Goal: Task Accomplishment & Management: Manage account settings

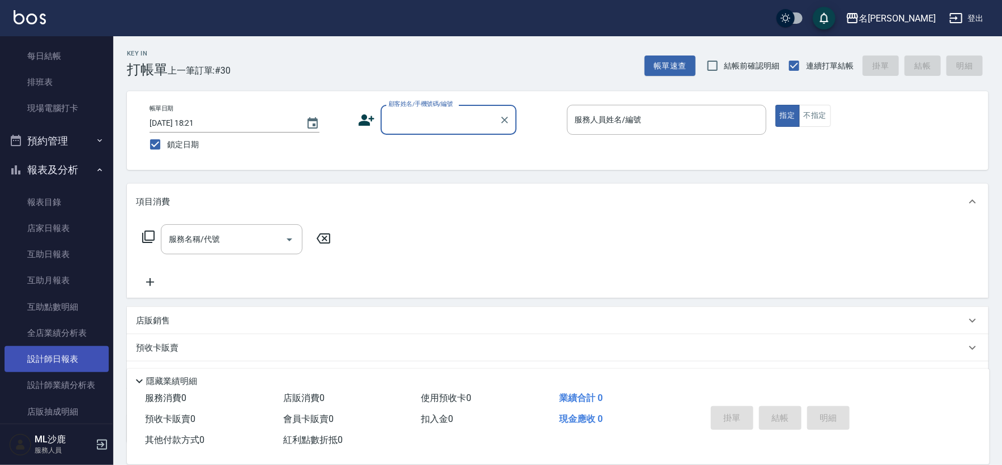
scroll to position [251, 0]
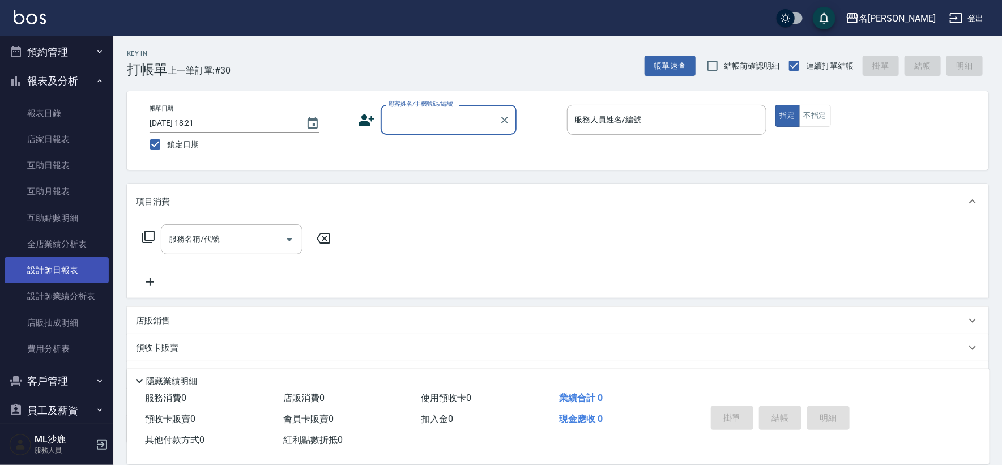
click at [61, 263] on link "設計師日報表" at bounding box center [57, 270] width 104 height 26
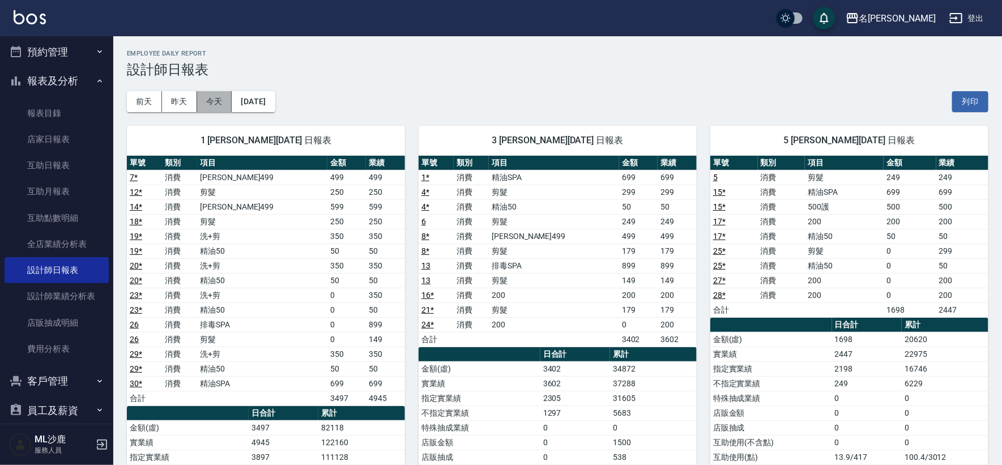
click at [219, 96] on button "今天" at bounding box center [214, 101] width 35 height 21
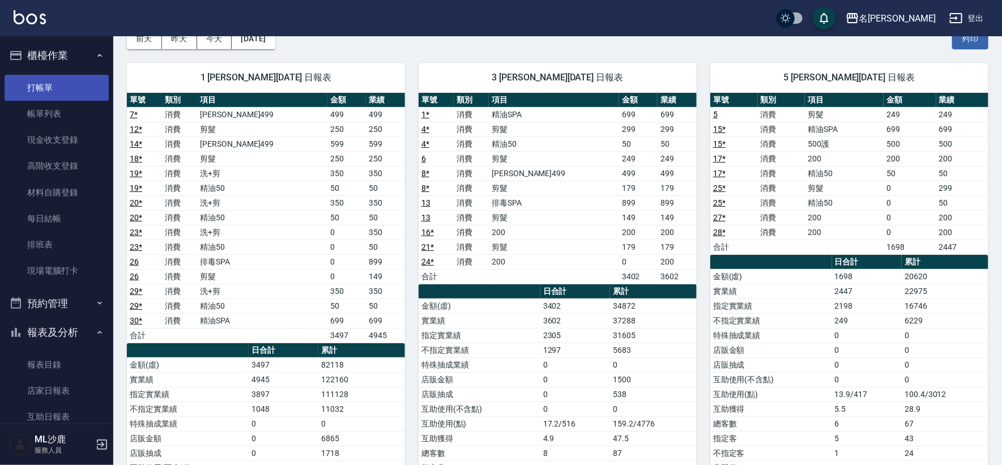
click at [54, 76] on link "打帳單" at bounding box center [57, 88] width 104 height 26
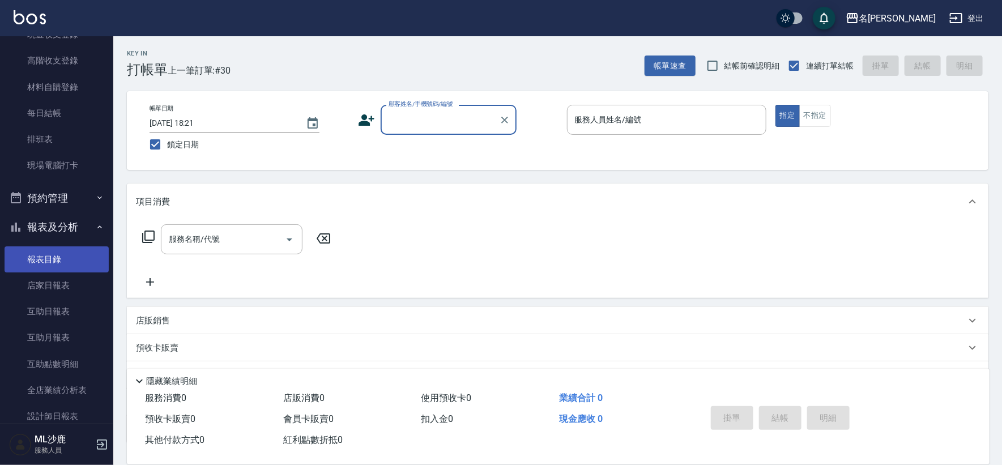
scroll to position [251, 0]
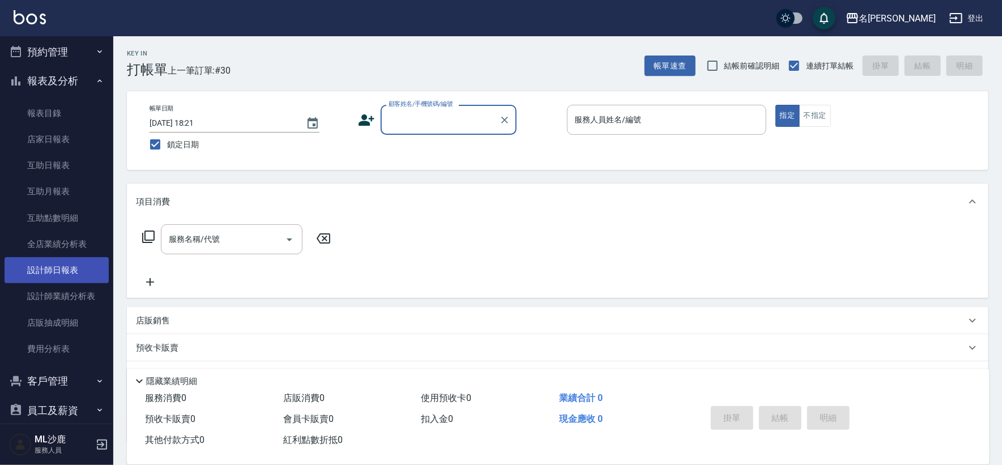
click at [66, 271] on link "設計師日報表" at bounding box center [57, 270] width 104 height 26
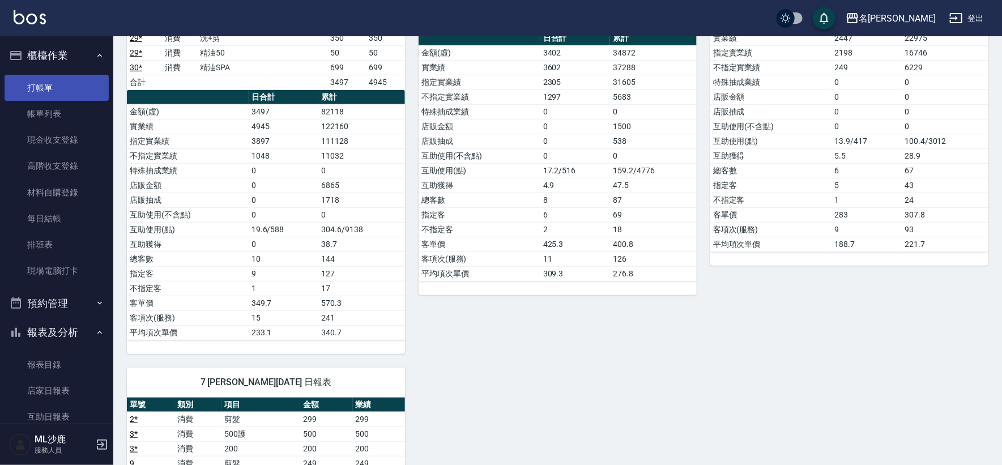
scroll to position [314, 0]
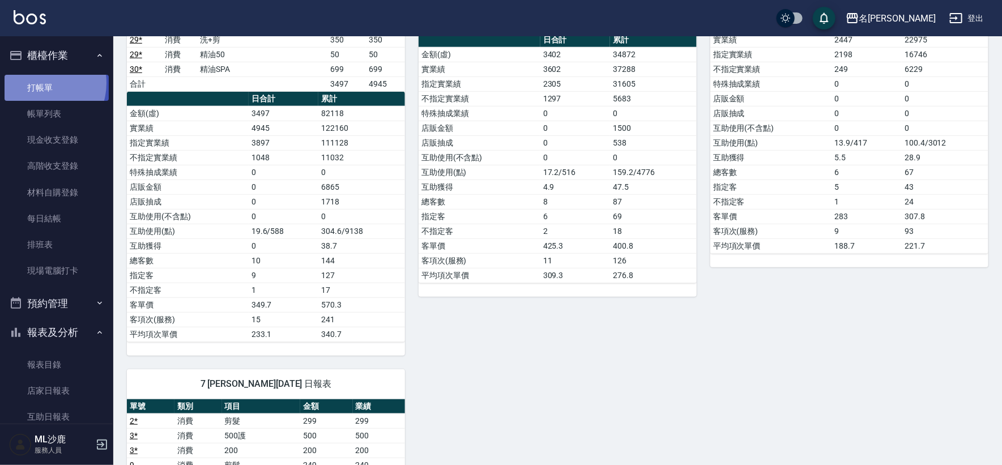
click at [40, 83] on link "打帳單" at bounding box center [57, 88] width 104 height 26
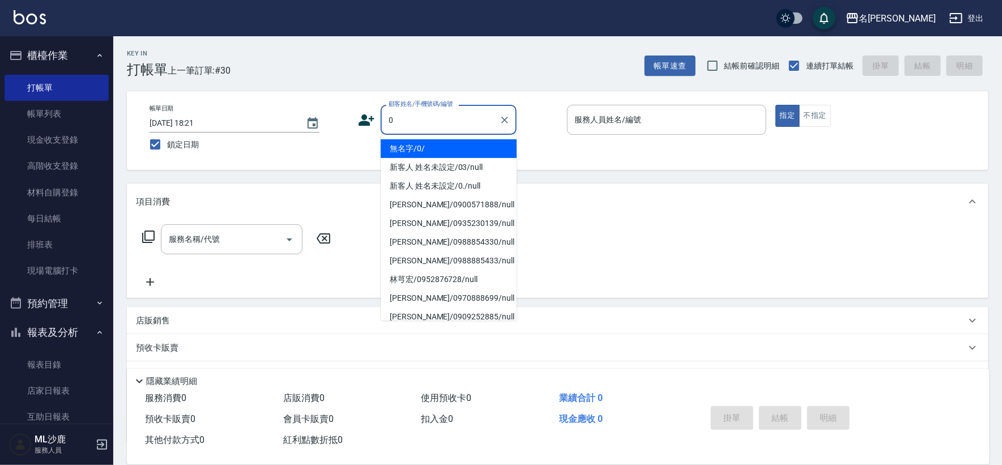
type input "無名字/0/"
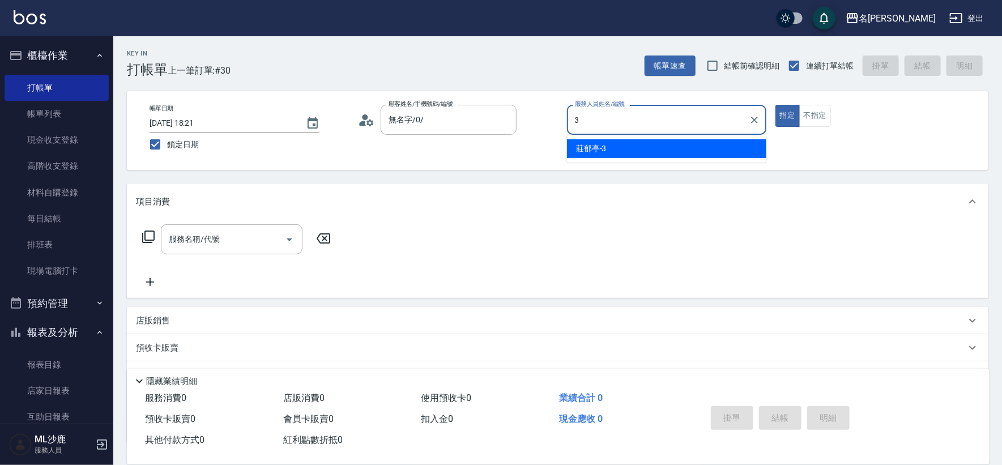
type input "[PERSON_NAME]-3"
type button "true"
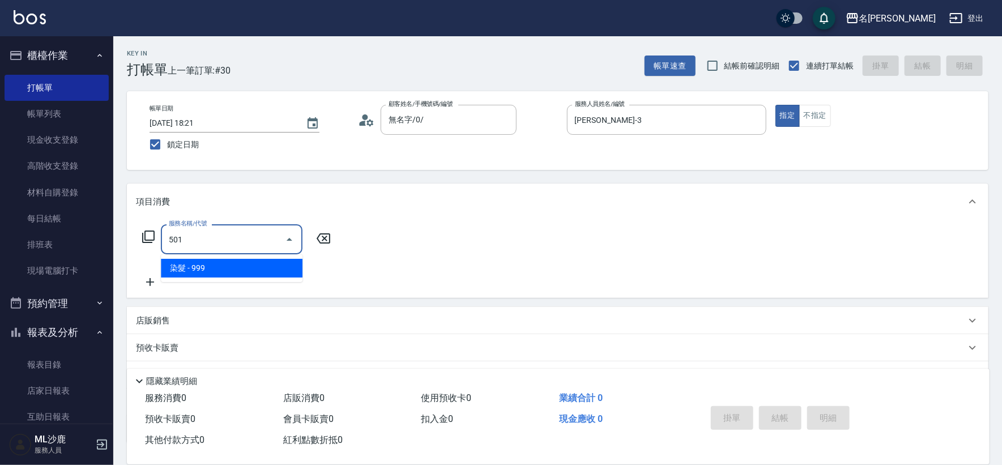
type input "染髮(501)"
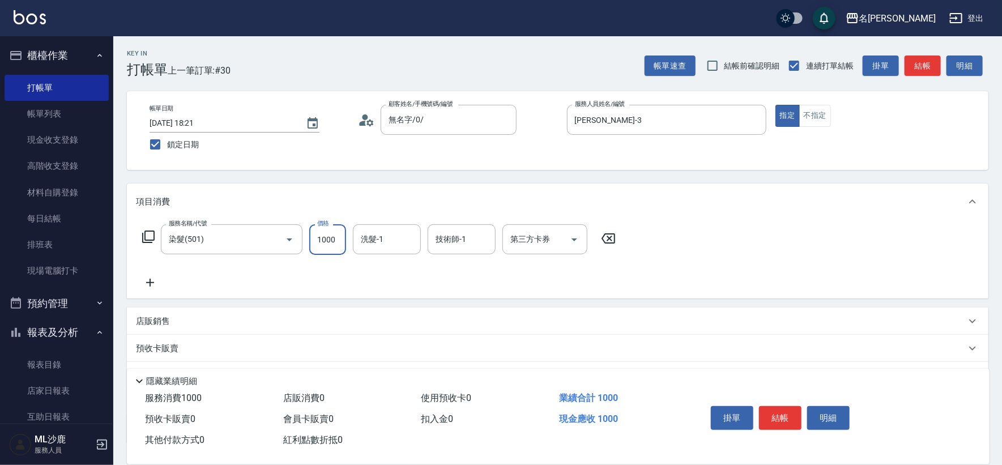
type input "1000"
type input "[PERSON_NAME]-34"
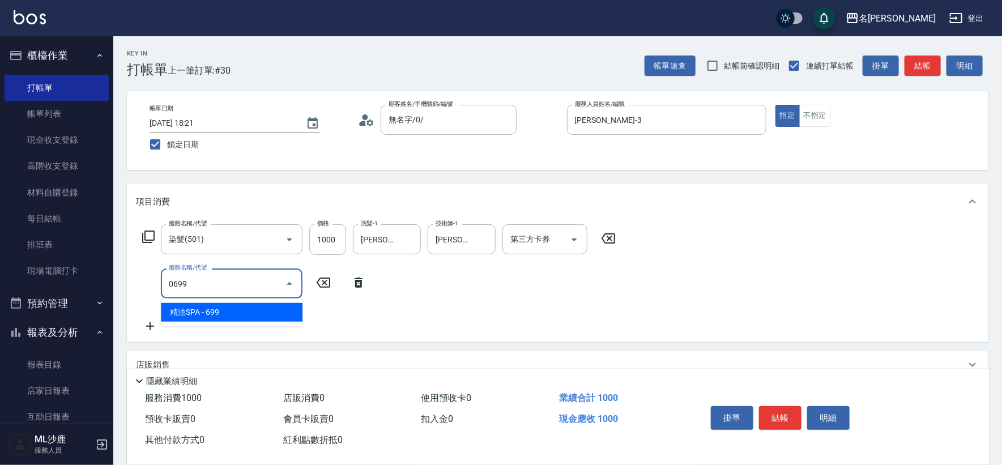
type input "精油SPA(0699)"
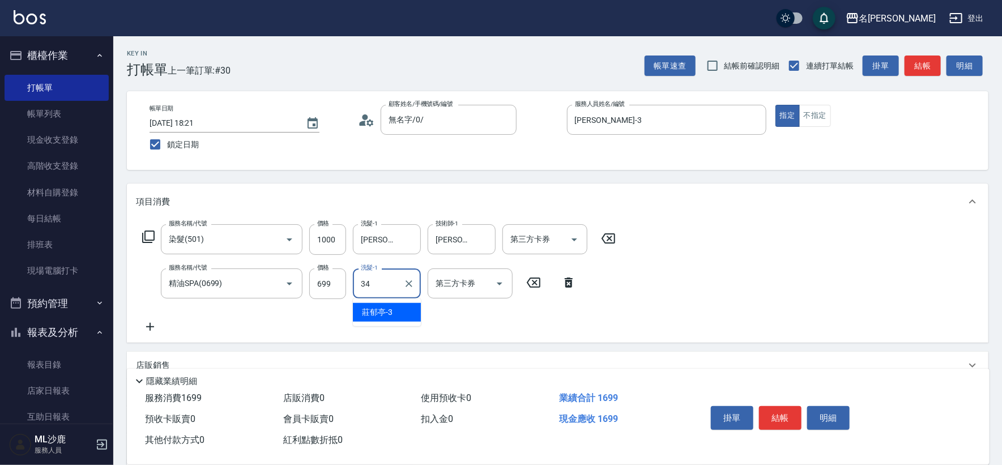
type input "[PERSON_NAME]-34"
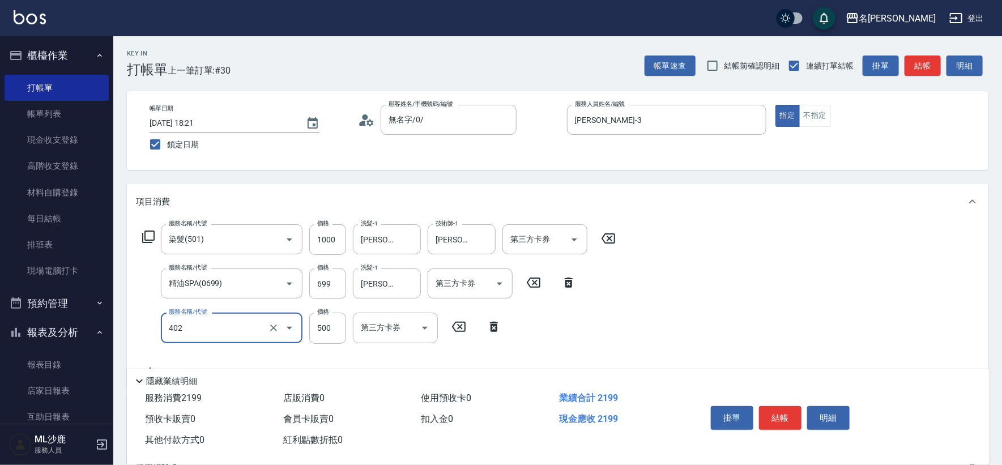
type input "500護(402)"
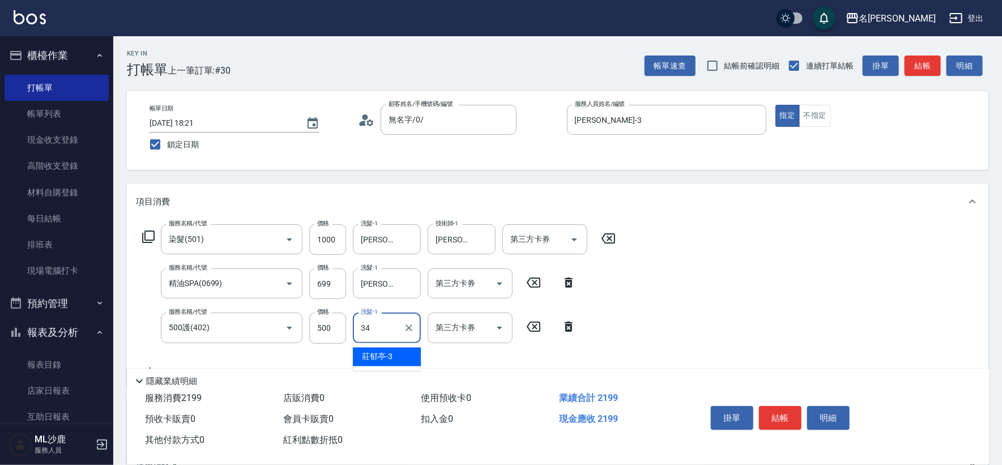
type input "[PERSON_NAME]-34"
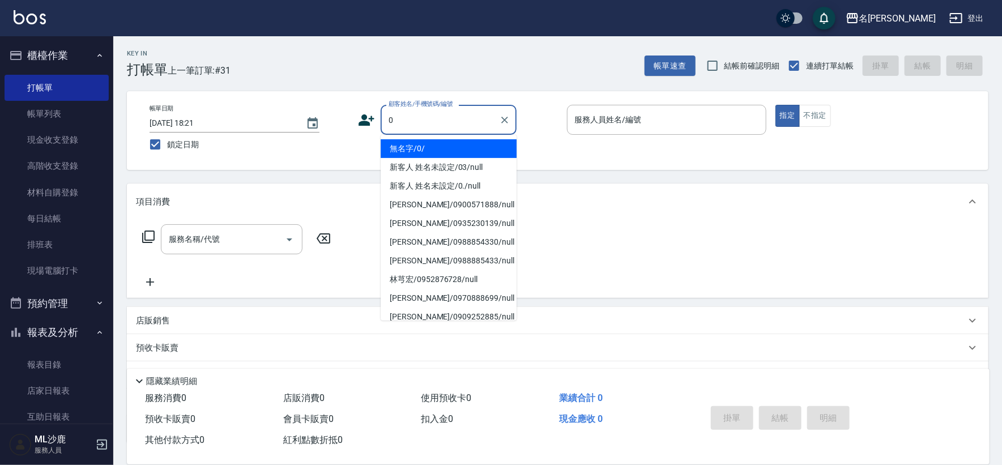
type input "無名字/0/"
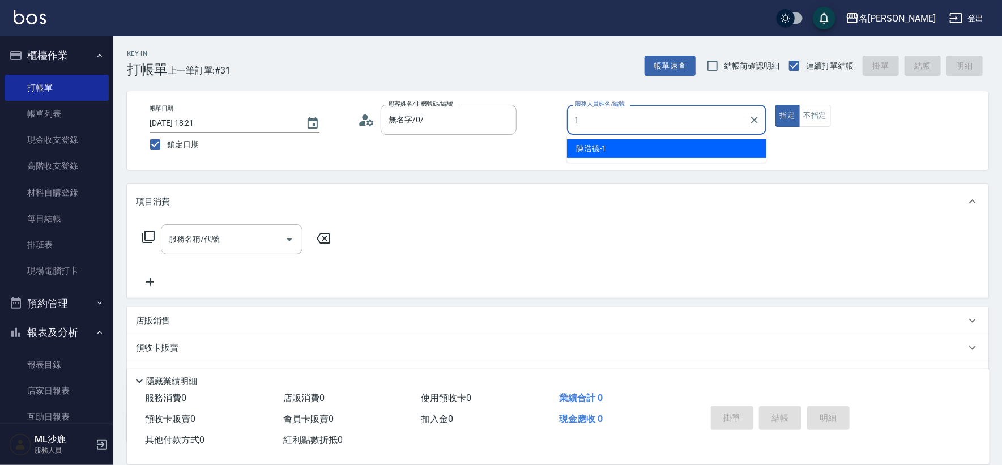
type input "[PERSON_NAME]1"
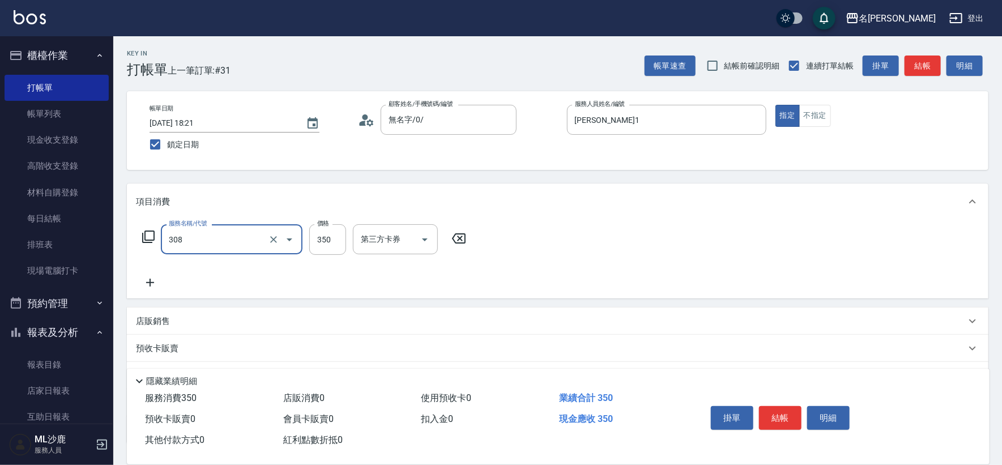
type input "洗+剪(308)"
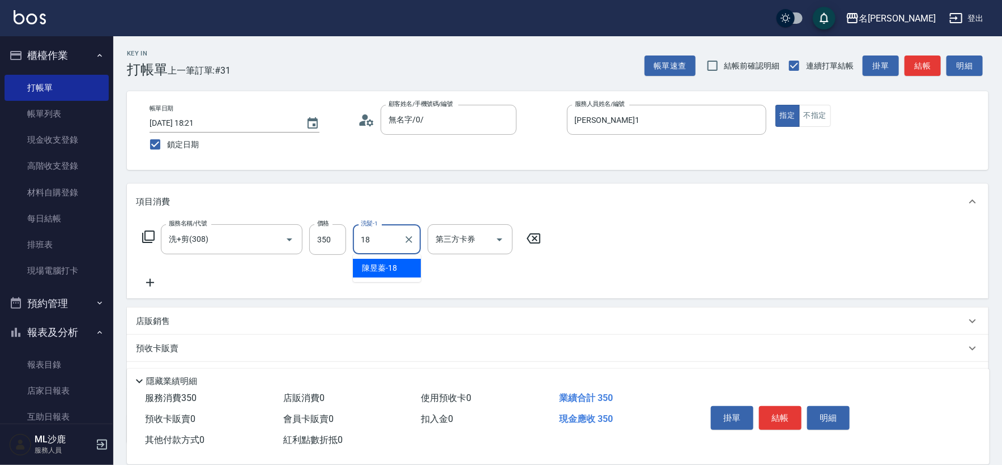
type input "[PERSON_NAME]-18"
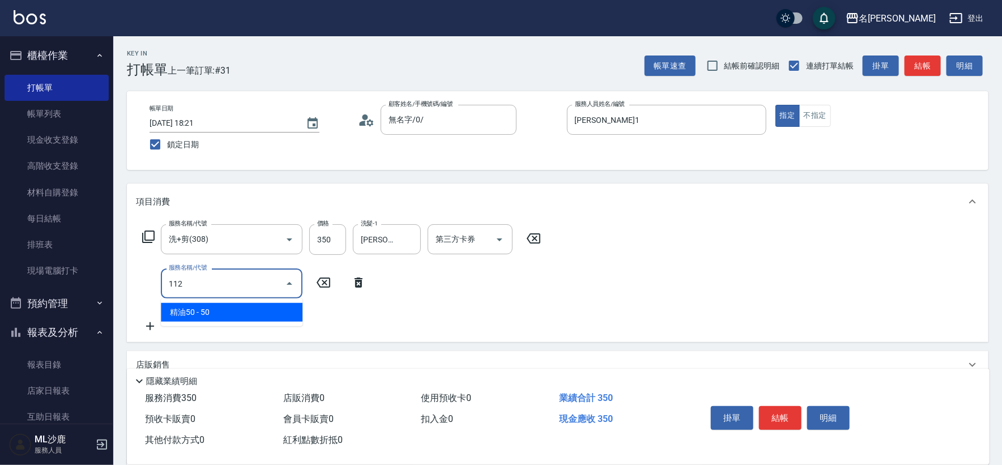
type input "精油50(112)"
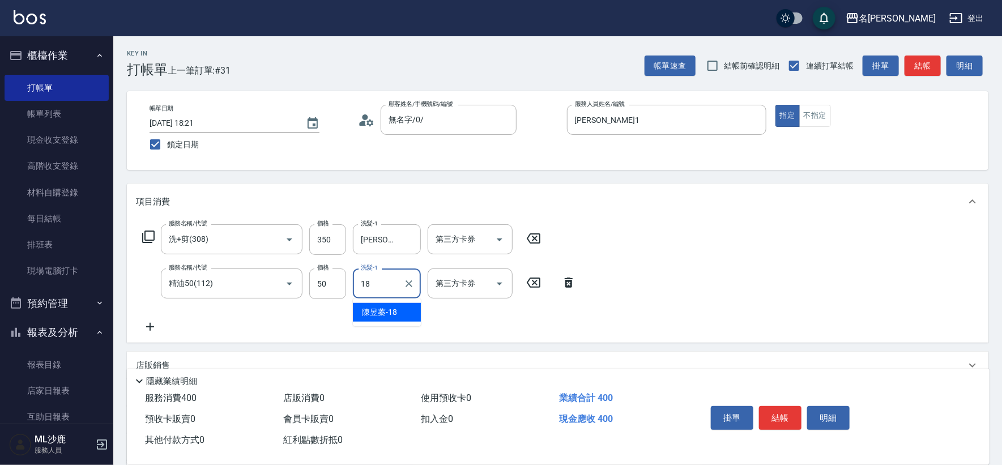
type input "[PERSON_NAME]-18"
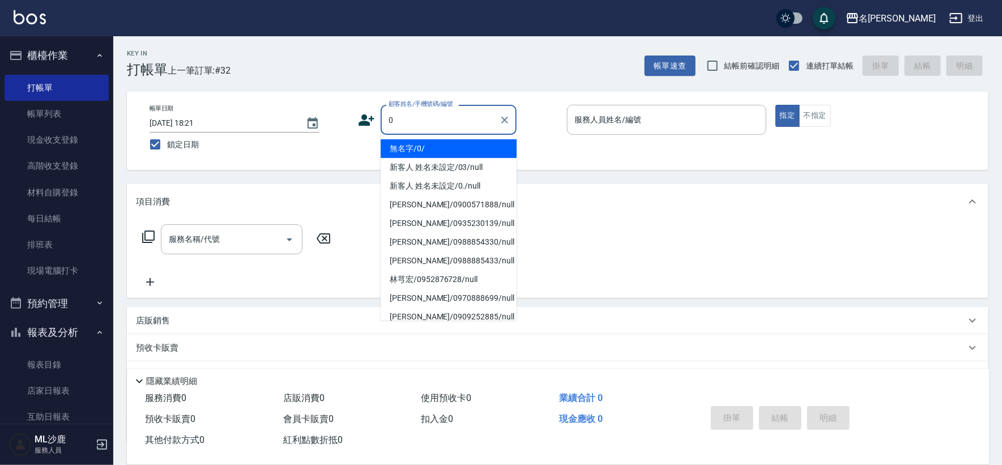
type input "無名字/0/"
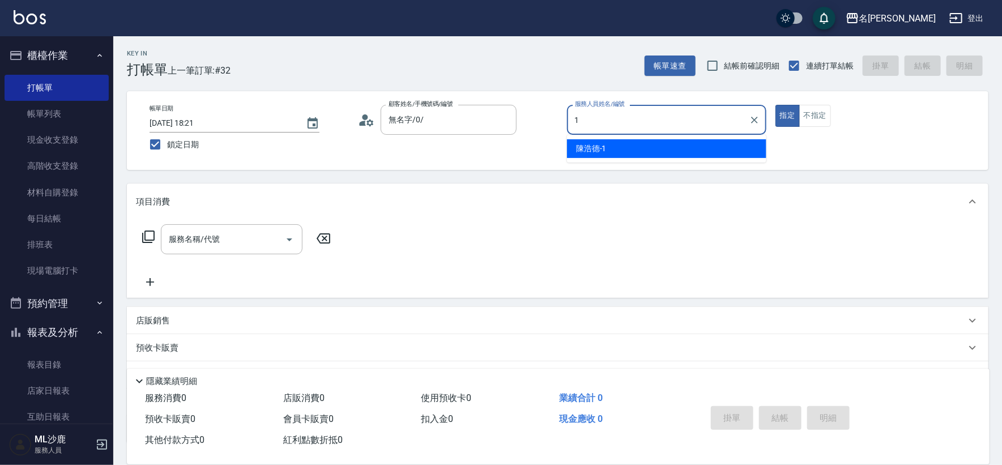
type input "[PERSON_NAME]1"
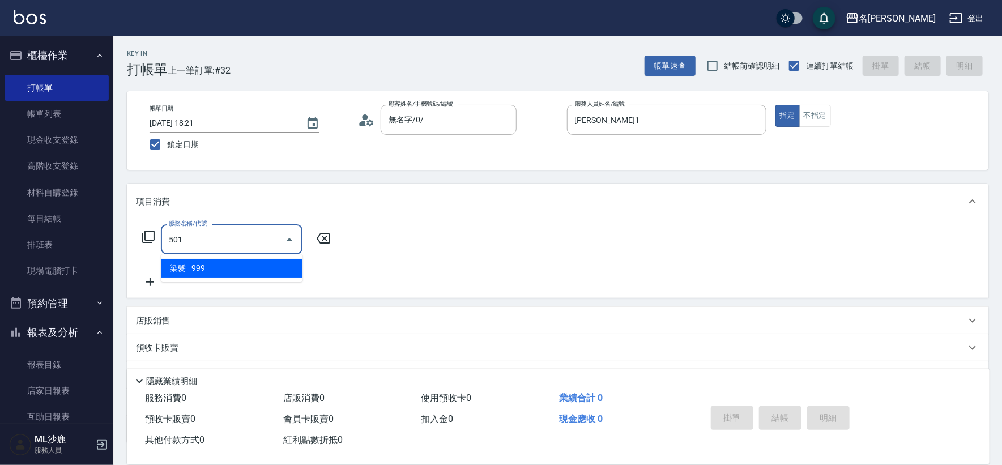
type input "染髮(501)"
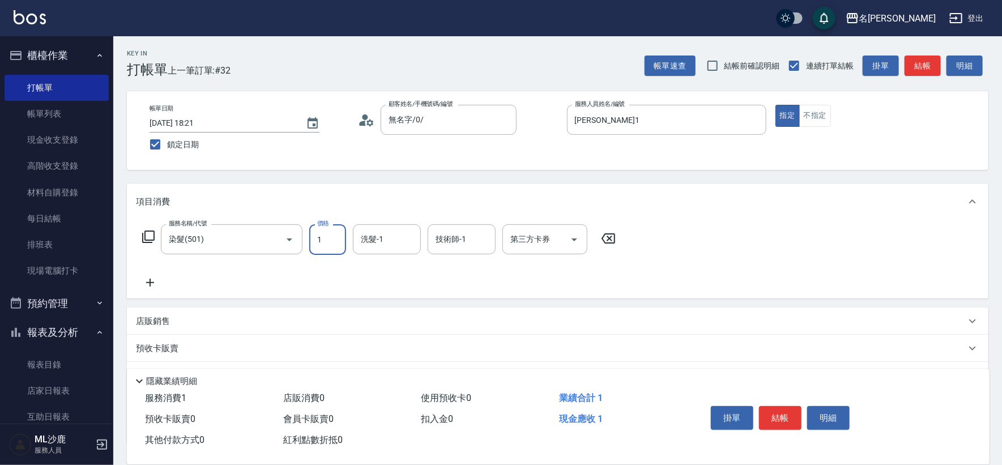
type input "1"
click at [607, 241] on icon at bounding box center [608, 239] width 28 height 14
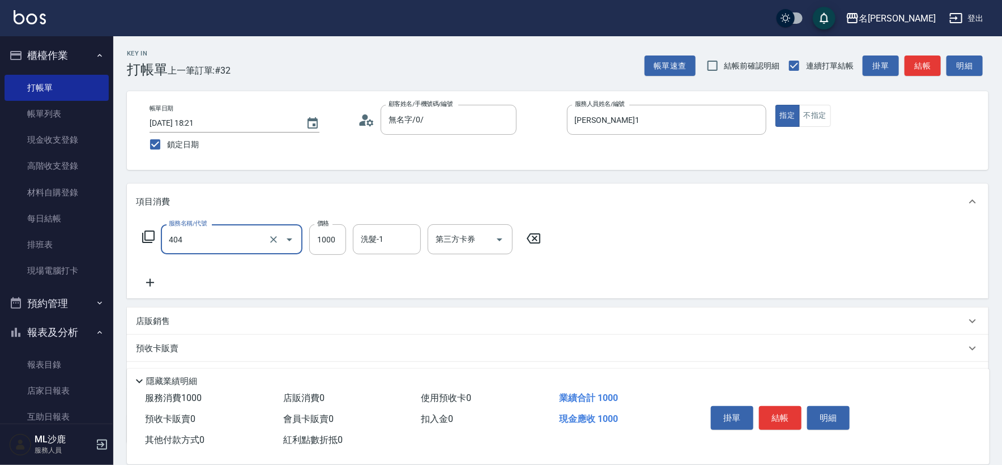
type input "1000護(404)"
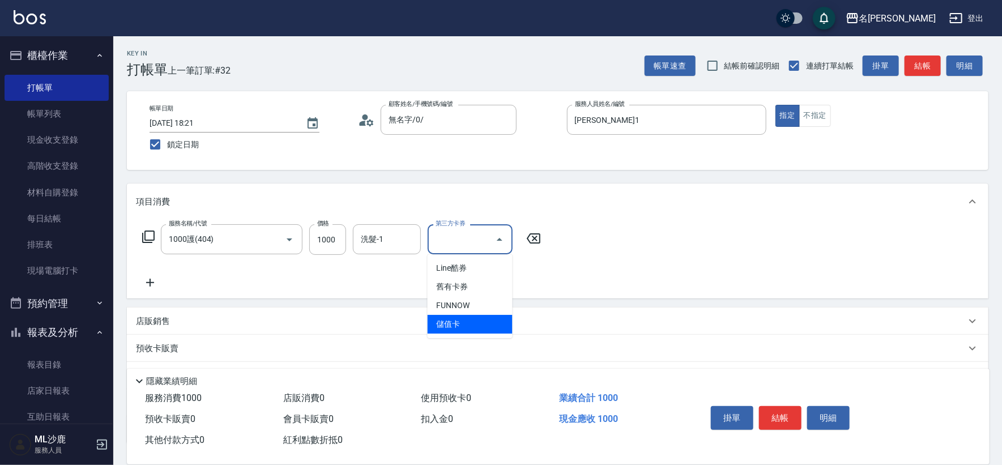
type input "儲值卡"
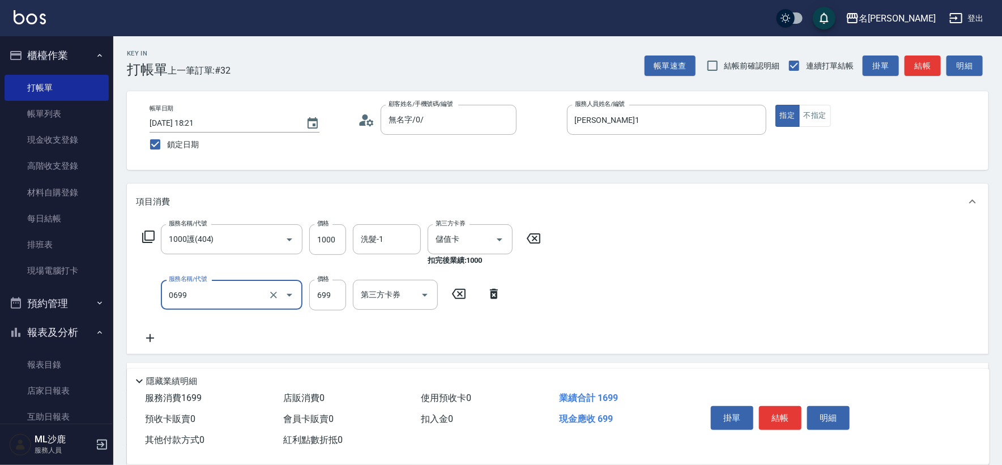
type input "精油SPA(0699)"
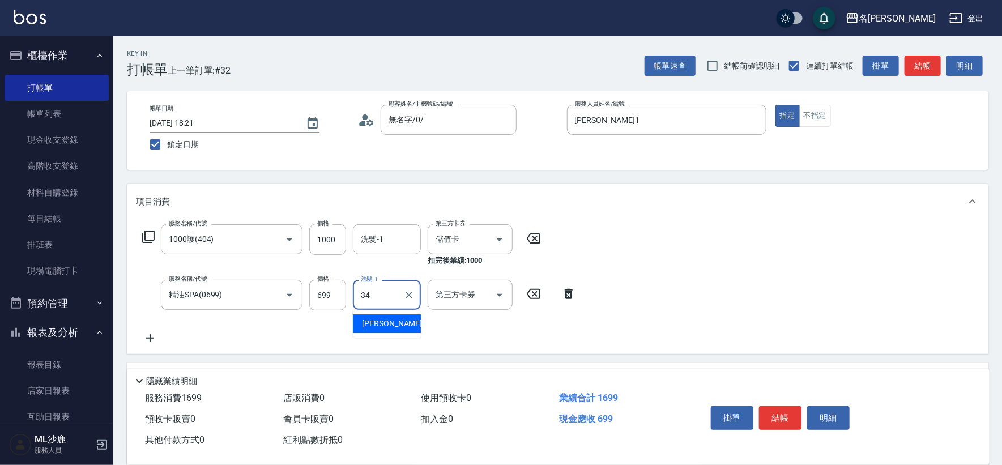
type input "[PERSON_NAME]-34"
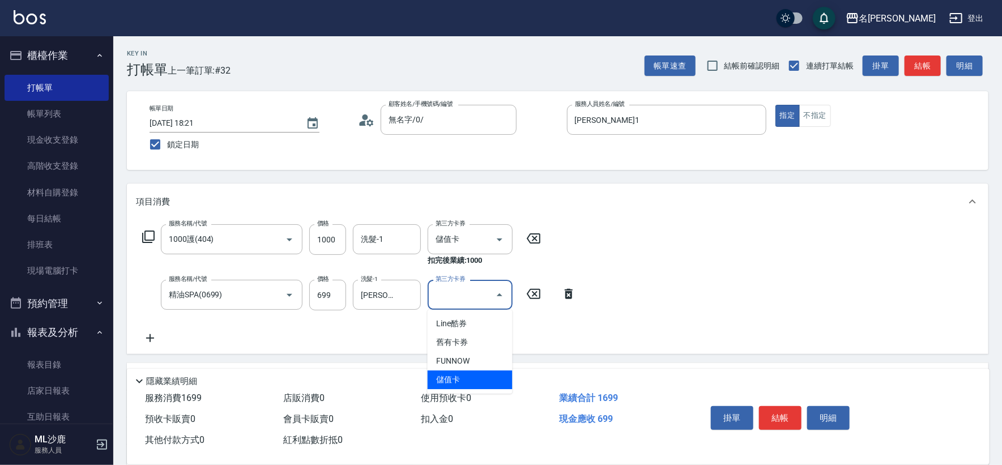
type input "儲值卡"
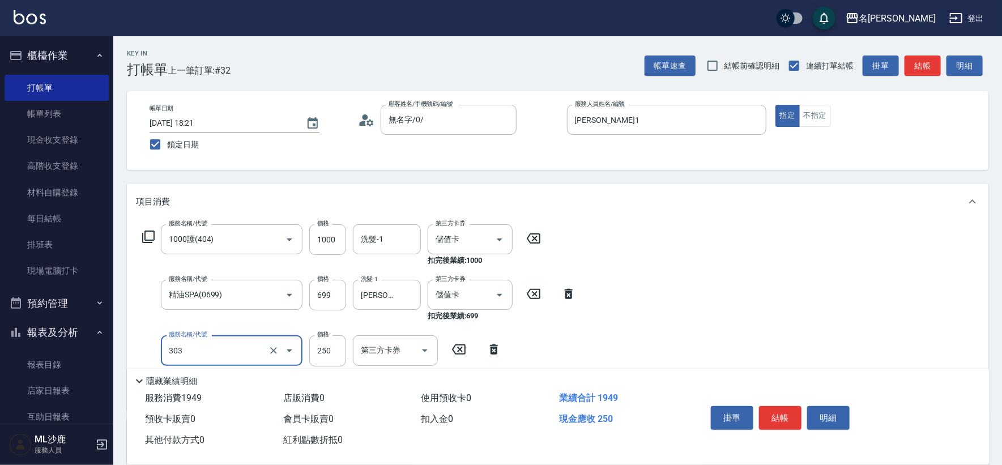
type input "剪髮(303)"
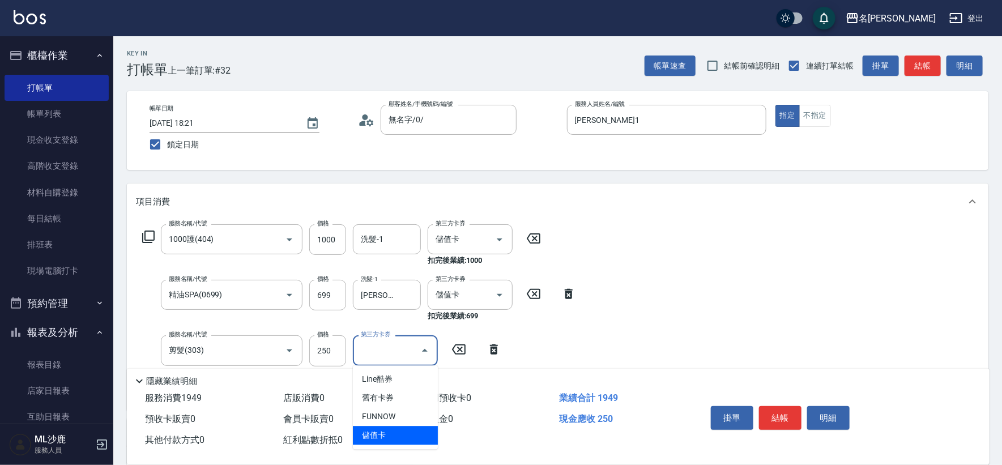
type input "儲值卡"
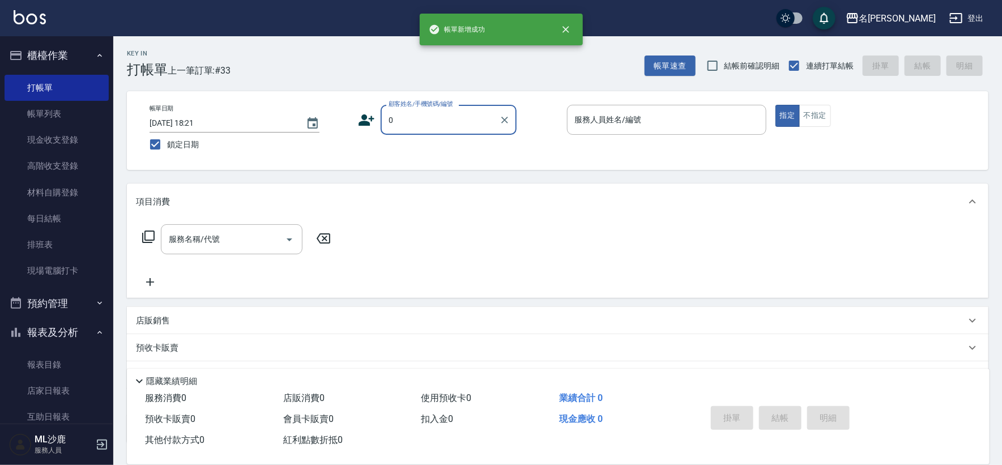
type input "無名字/0/"
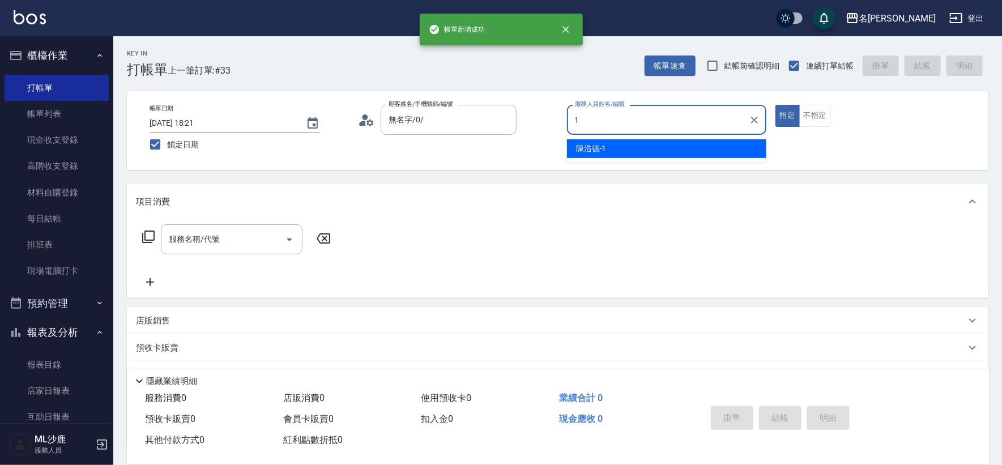
type input "[PERSON_NAME]1"
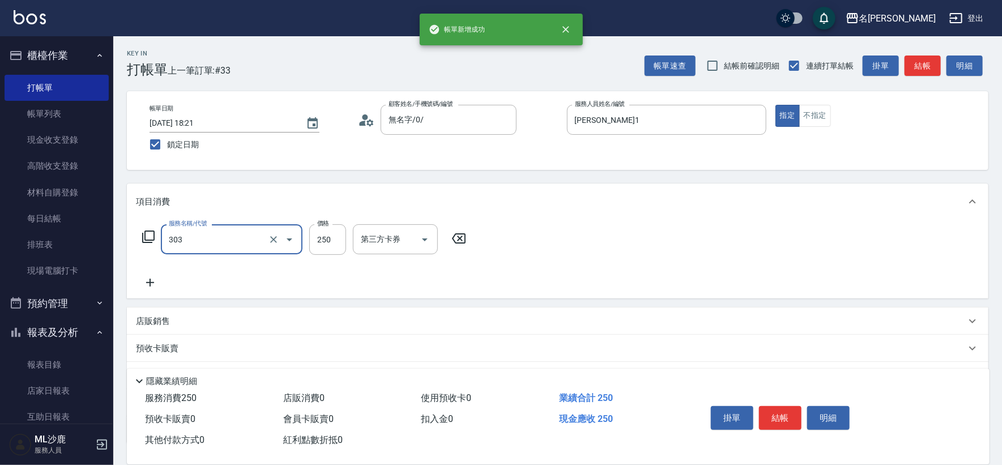
type input "剪髮(303)"
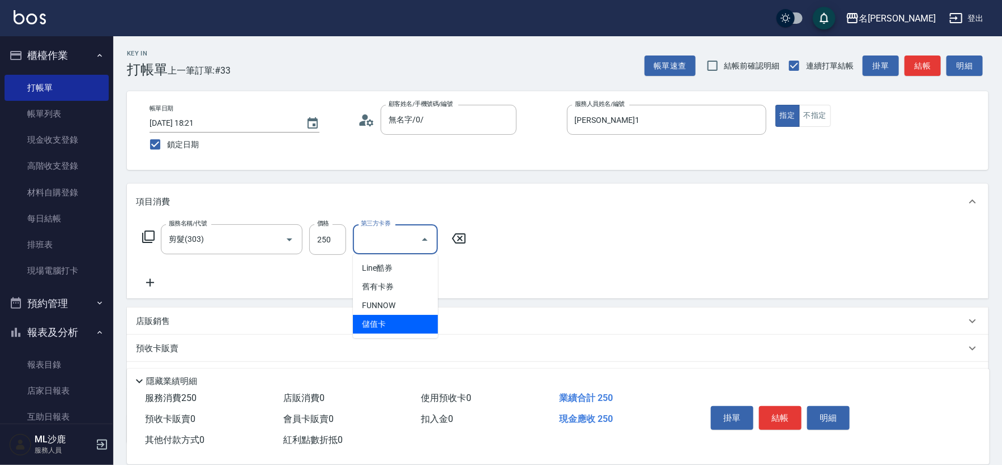
type input "儲值卡"
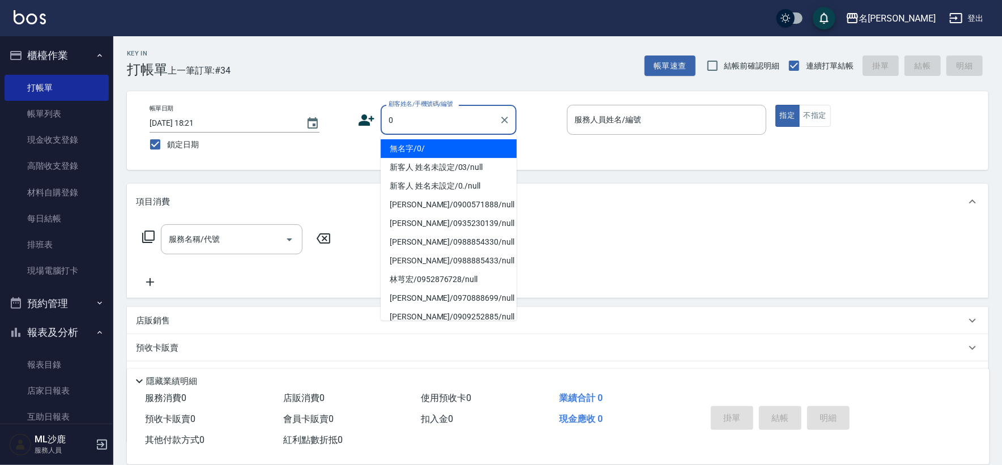
type input "無名字/0/"
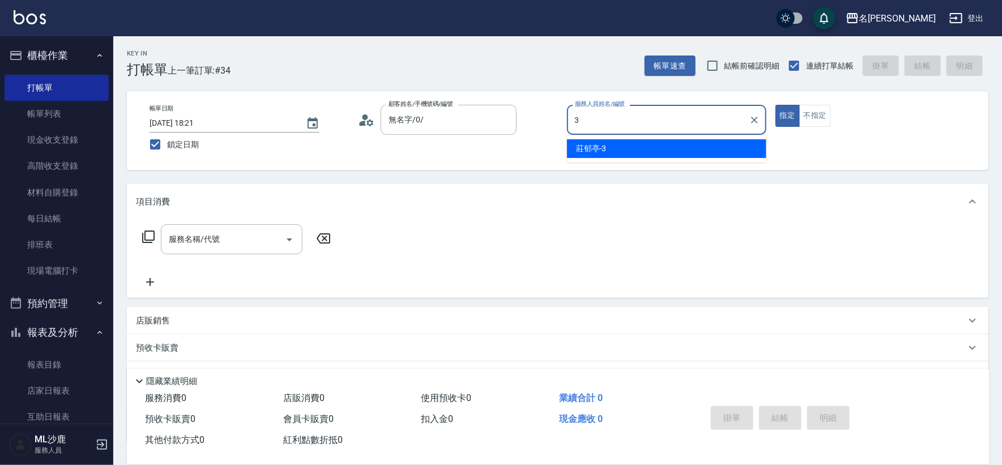
type input "[PERSON_NAME]-3"
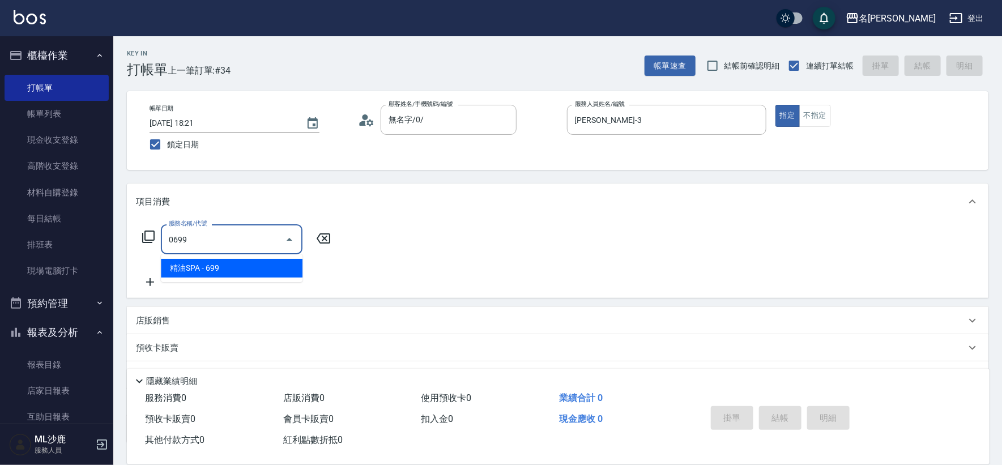
type input "精油SPA(0699)"
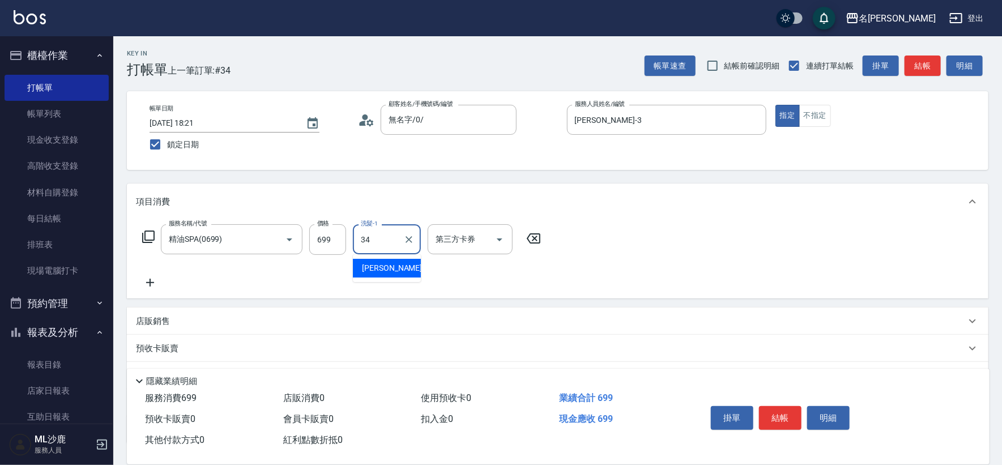
type input "[PERSON_NAME]-34"
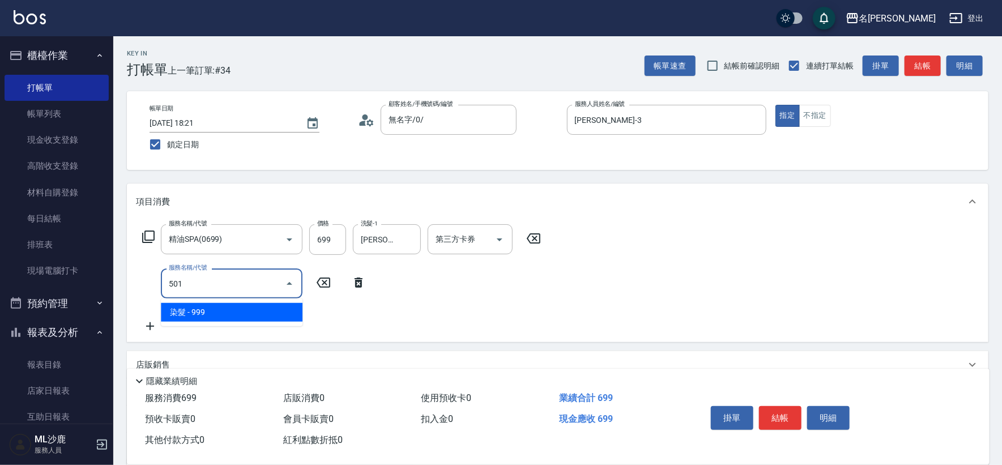
type input "染髮(501)"
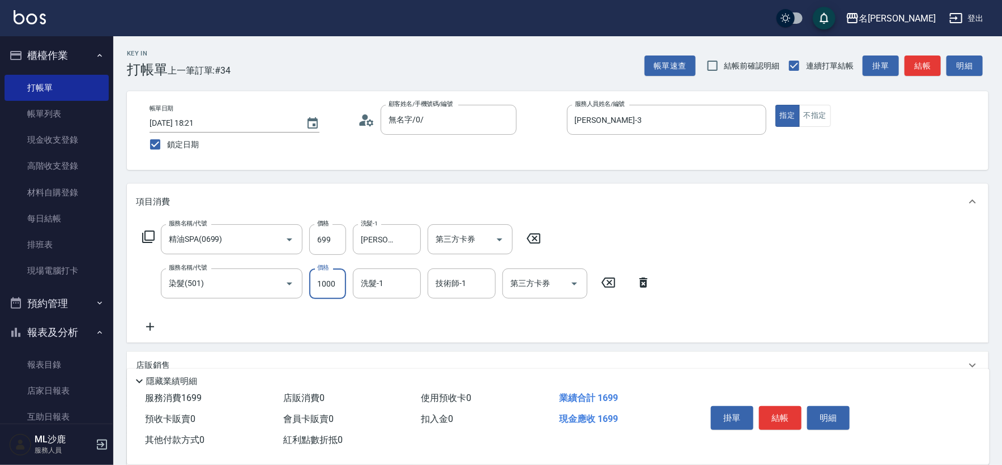
type input "1000"
type input "[PERSON_NAME]-34"
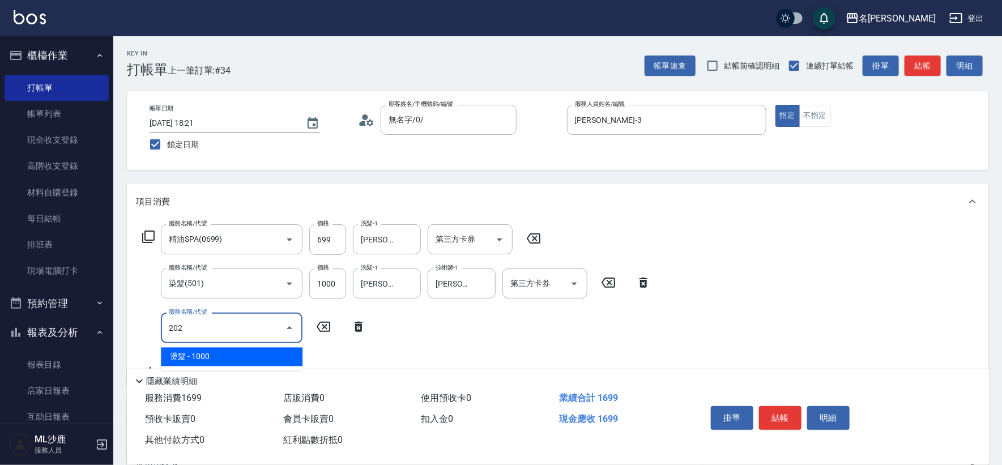
type input "燙髮(202)"
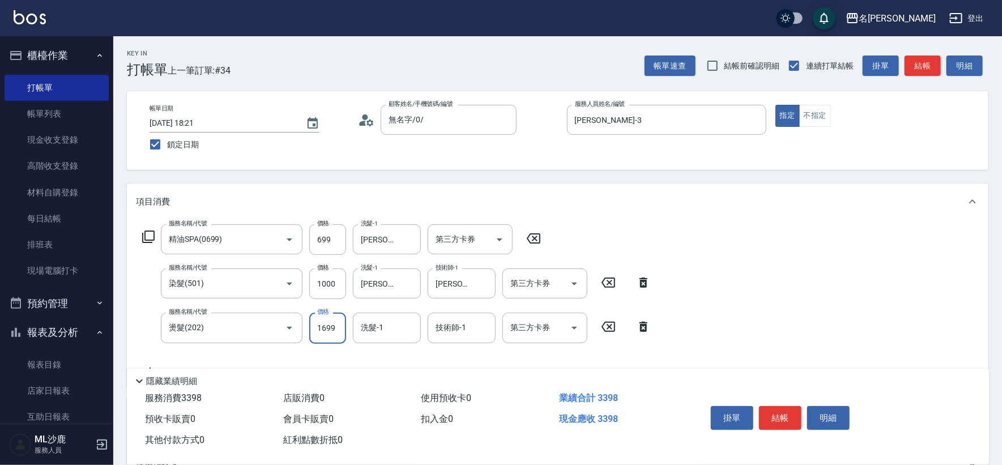
type input "1699"
type input "[PERSON_NAME]-34"
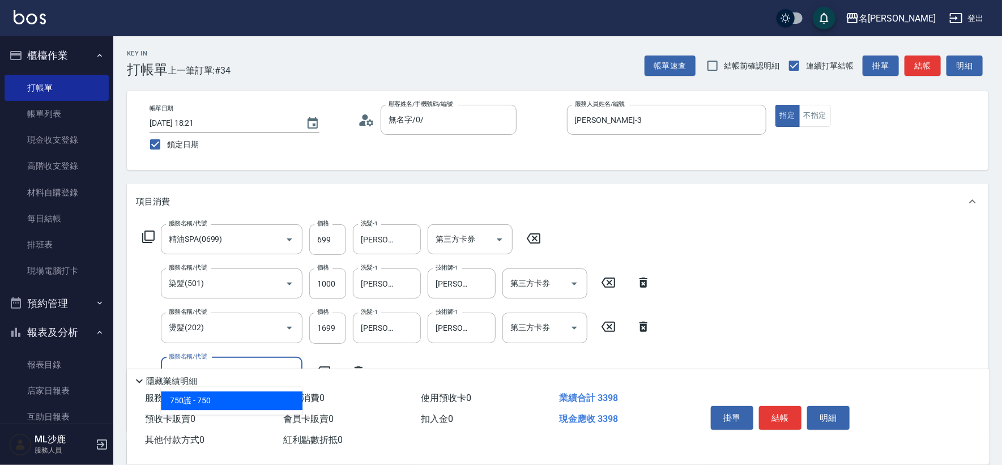
type input "750護(403)"
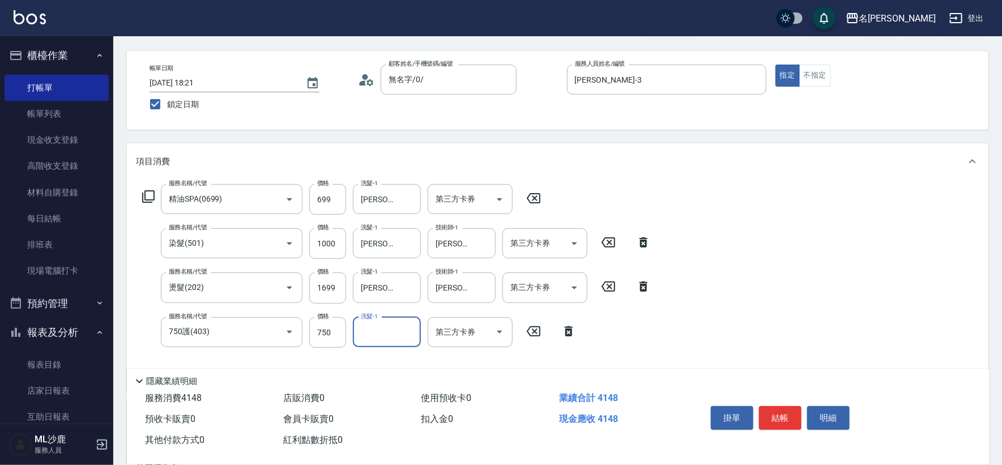
scroll to position [63, 0]
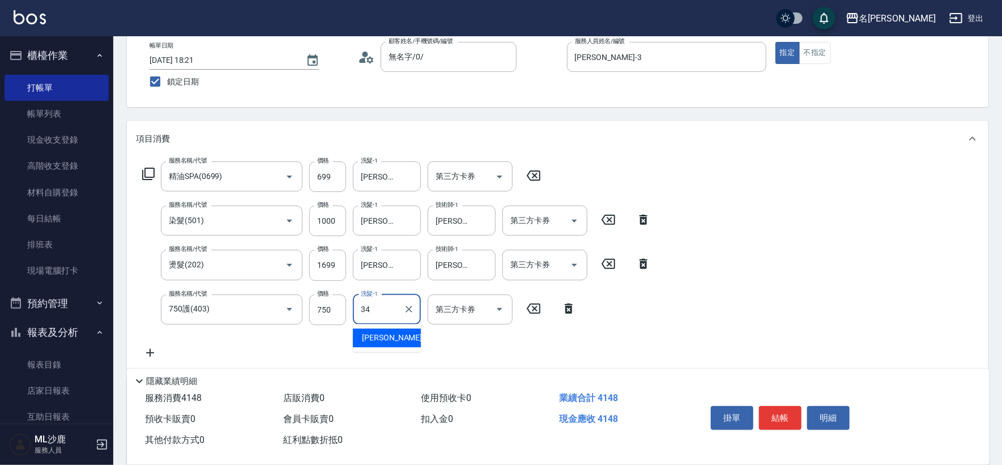
type input "[PERSON_NAME]-34"
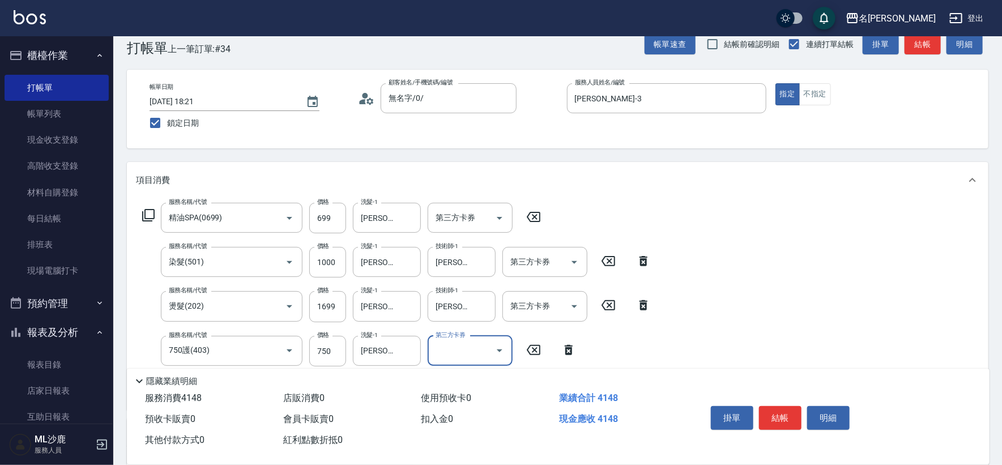
scroll to position [0, 0]
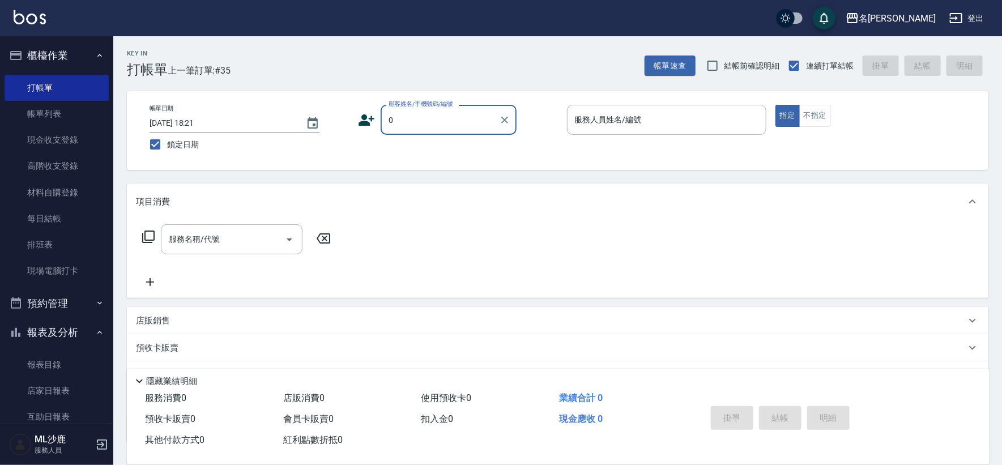
type input "無名字/0/"
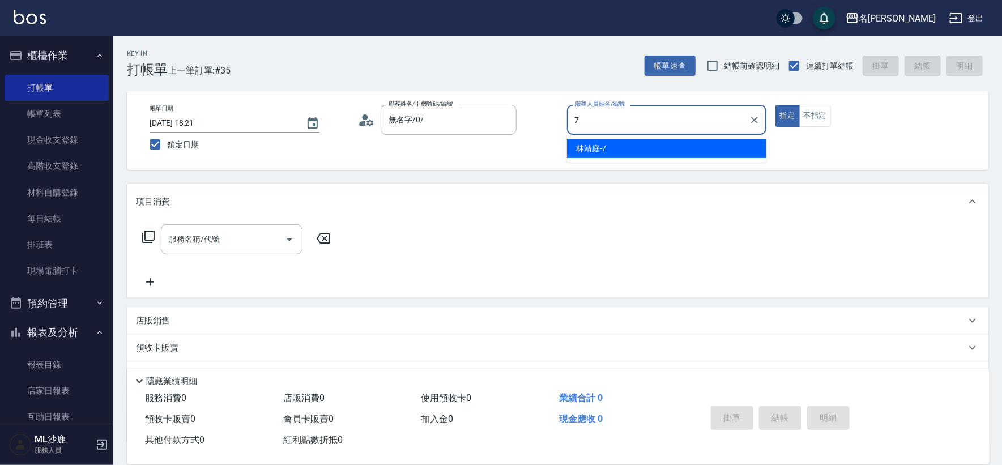
type input "[PERSON_NAME]-7"
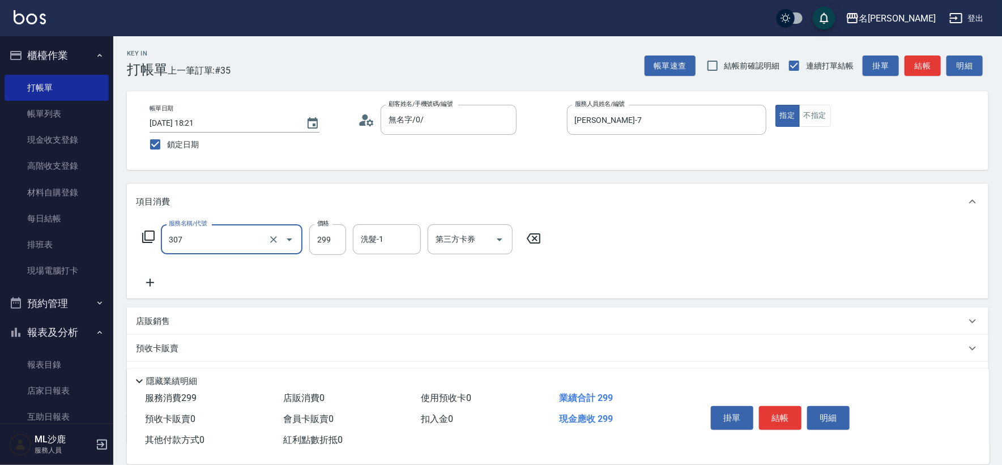
type input "剪髮(307)"
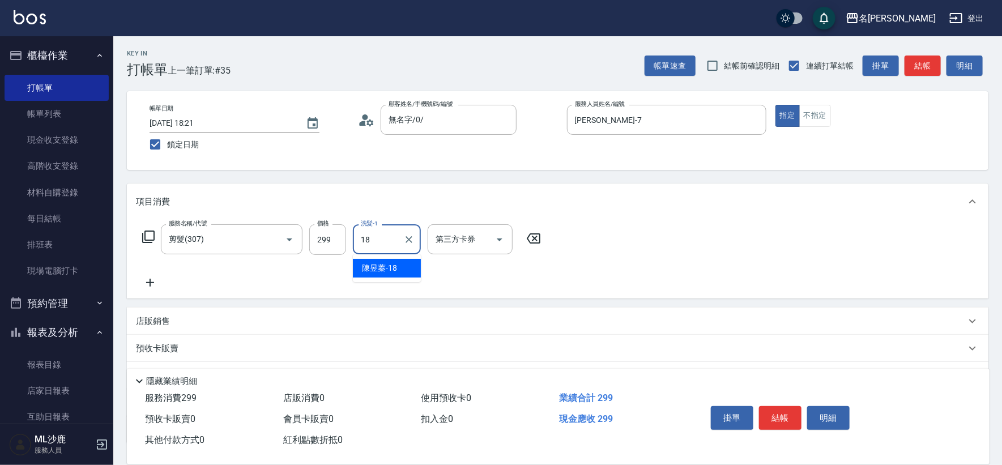
type input "[PERSON_NAME]-18"
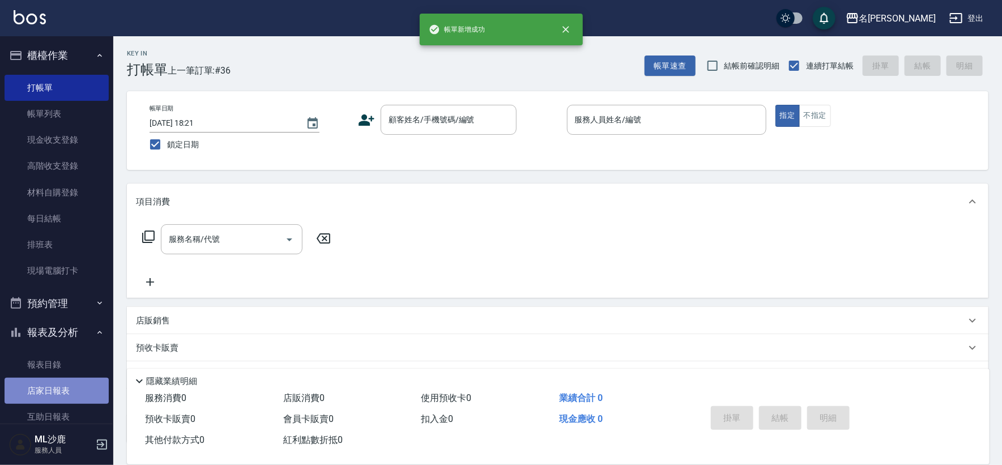
click at [61, 385] on link "店家日報表" at bounding box center [57, 391] width 104 height 26
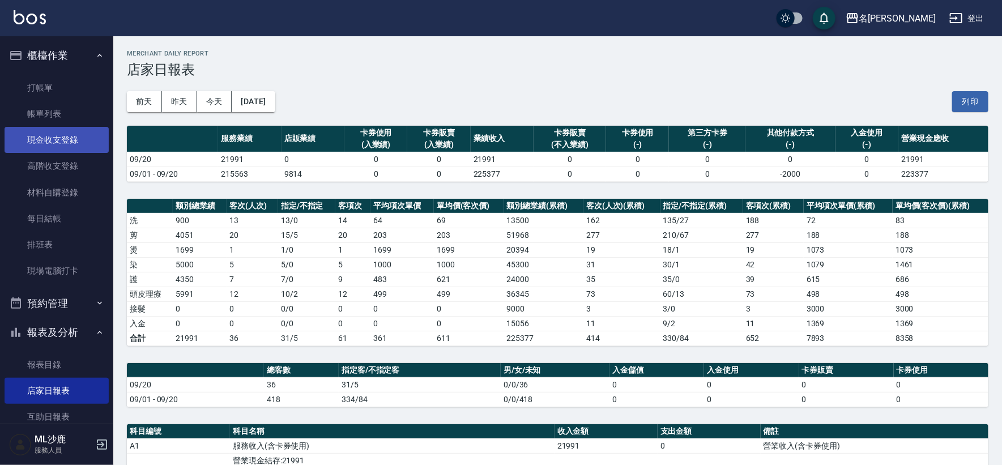
click at [82, 141] on link "現金收支登錄" at bounding box center [57, 140] width 104 height 26
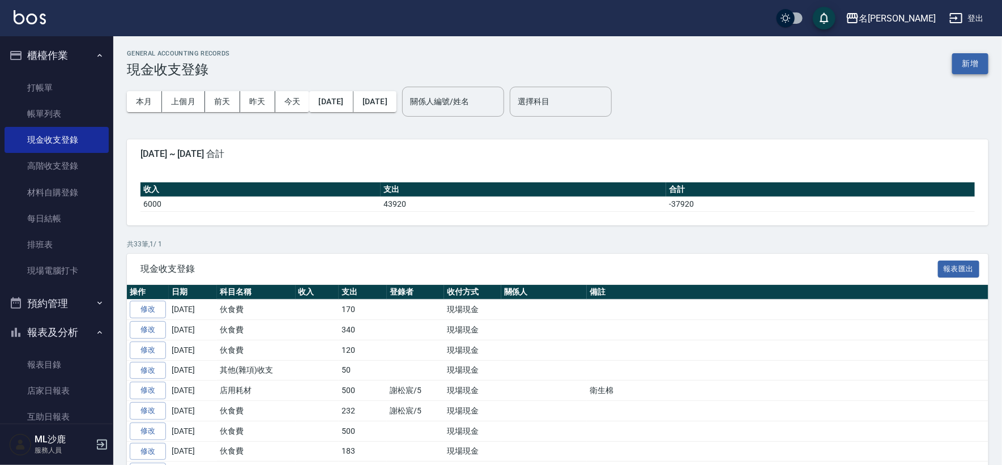
click at [980, 72] on button "新增" at bounding box center [970, 63] width 36 height 21
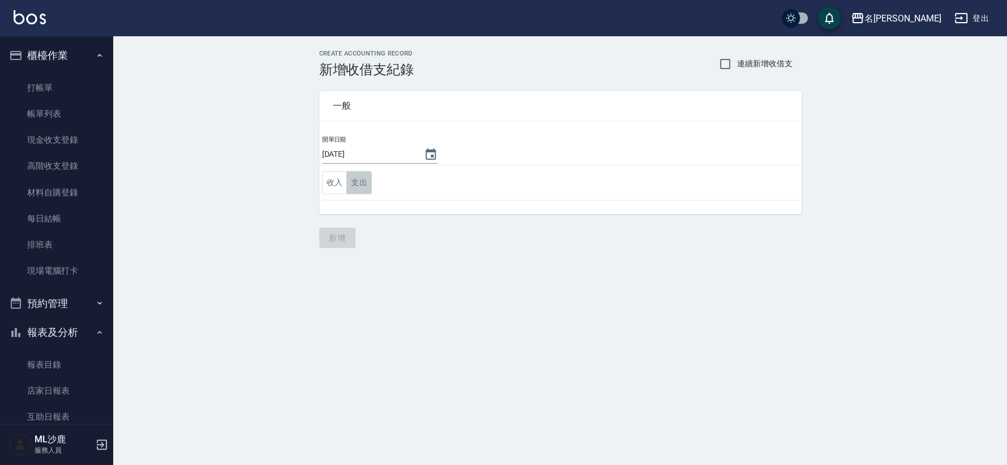
click at [349, 182] on button "支出" at bounding box center [359, 182] width 25 height 23
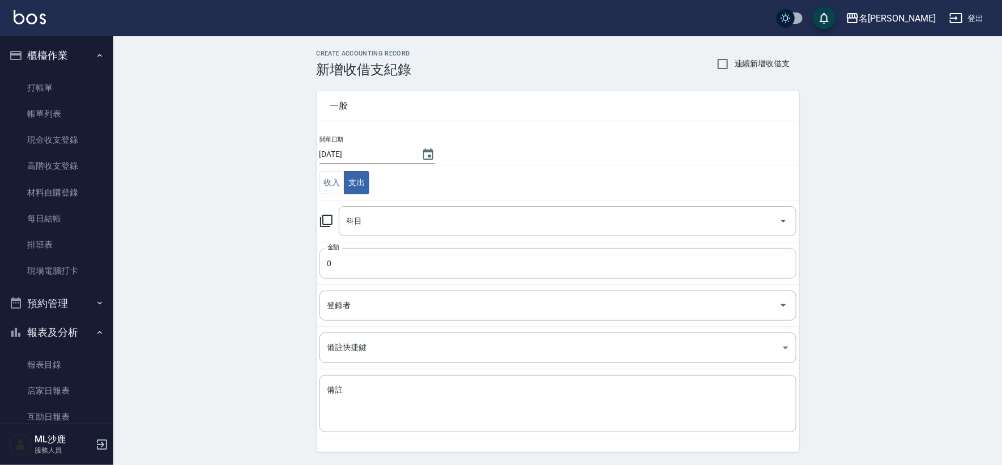
click at [345, 261] on input "0" at bounding box center [557, 263] width 477 height 31
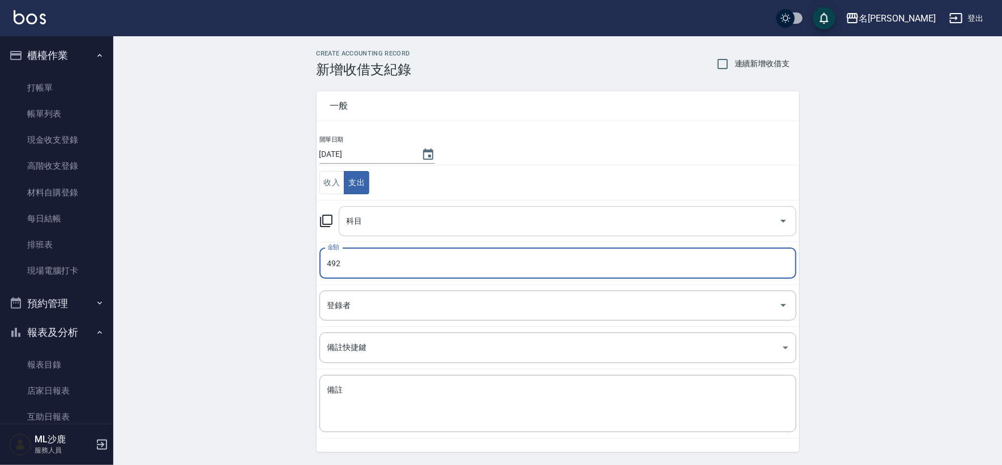
type input "492"
click at [382, 225] on input "科目" at bounding box center [559, 221] width 430 height 20
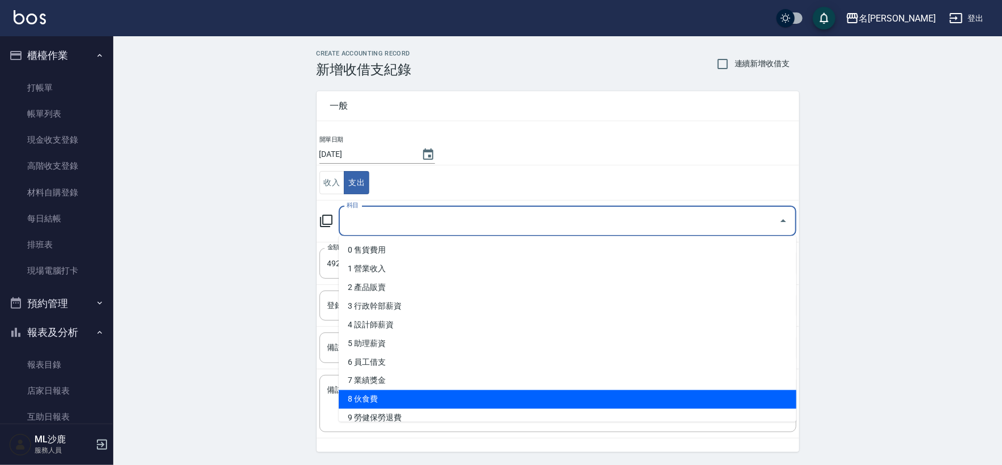
click at [386, 404] on li "8 伙食費" at bounding box center [568, 399] width 458 height 19
type input "8 伙食費"
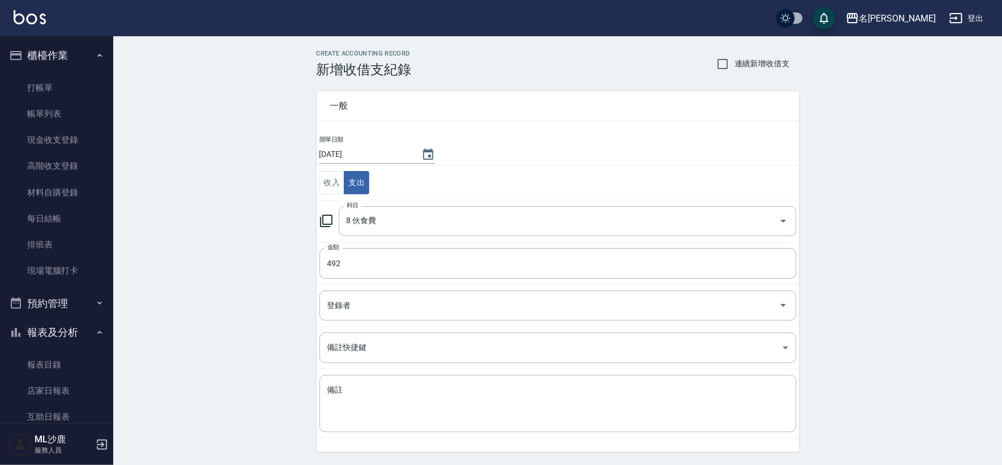
click at [238, 239] on div "CREATE ACCOUNTING RECORD 新增收借支紀錄 連續新增收借支 一般 開單日期 [DATE] 收入 支出 科目 8 伙食費 科目 金額 49…" at bounding box center [557, 268] width 889 height 464
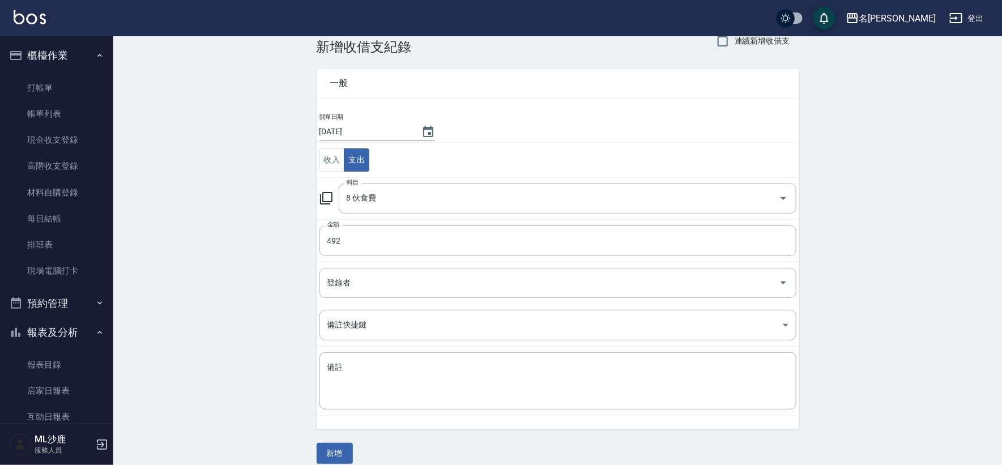
scroll to position [34, 0]
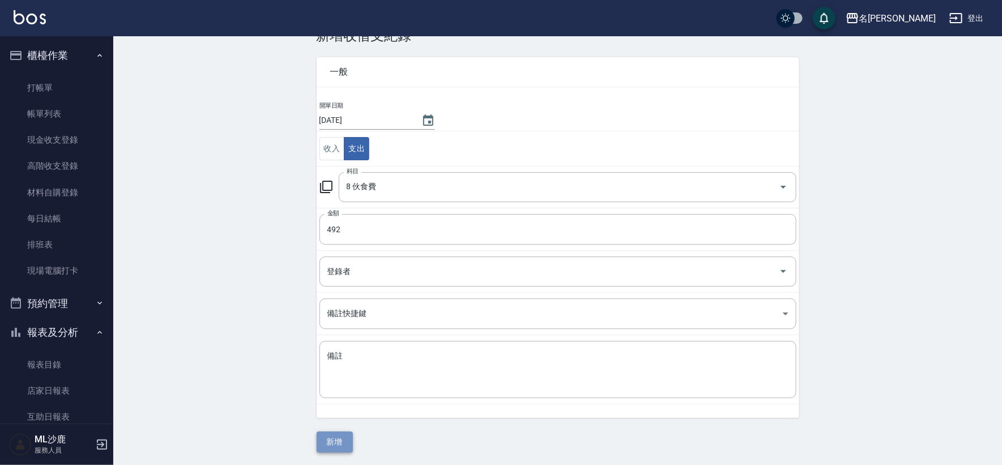
click at [318, 437] on button "新增" at bounding box center [335, 442] width 36 height 21
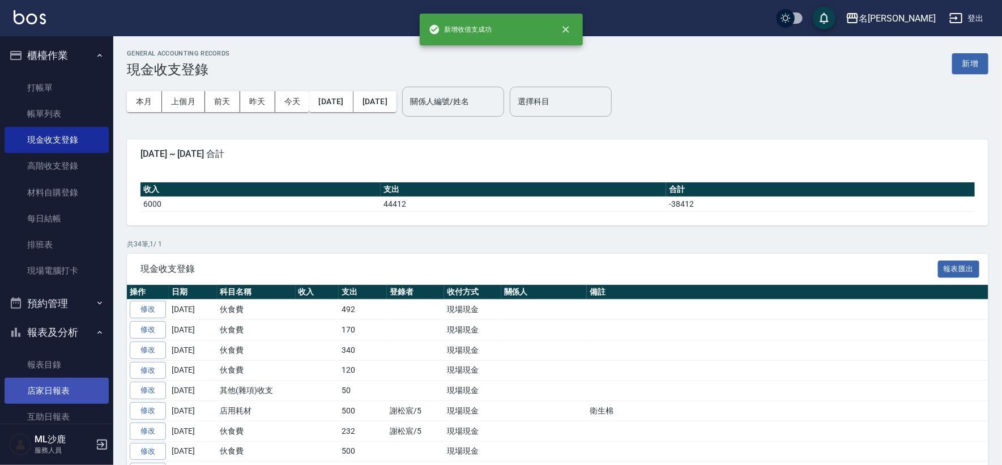
click at [36, 397] on link "店家日報表" at bounding box center [57, 391] width 104 height 26
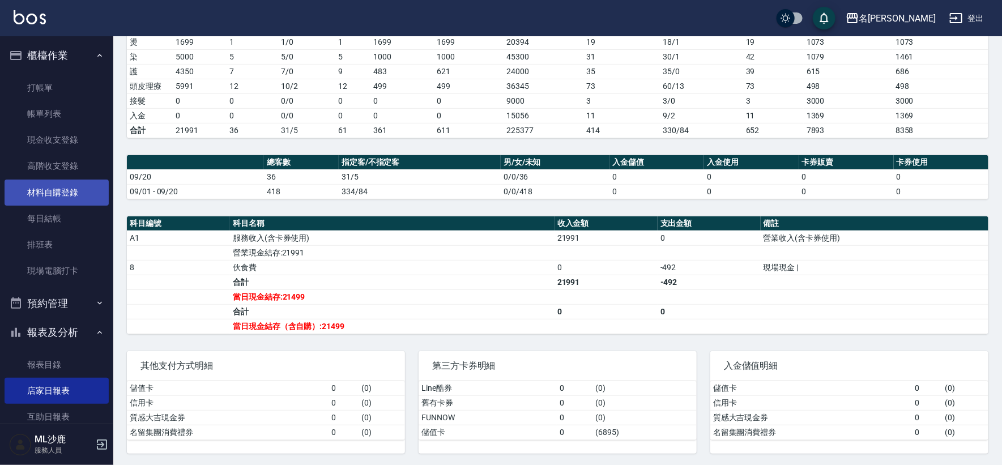
scroll to position [251, 0]
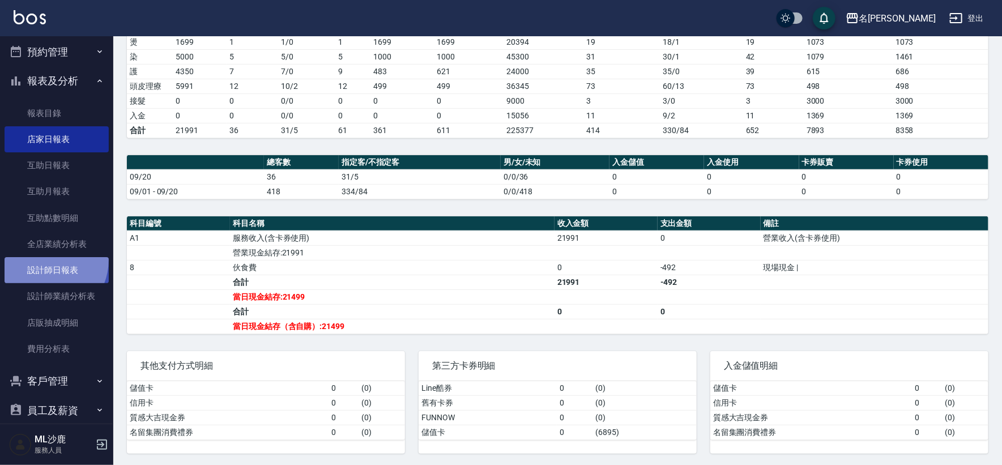
drag, startPoint x: 42, startPoint y: 259, endPoint x: 57, endPoint y: 251, distance: 16.5
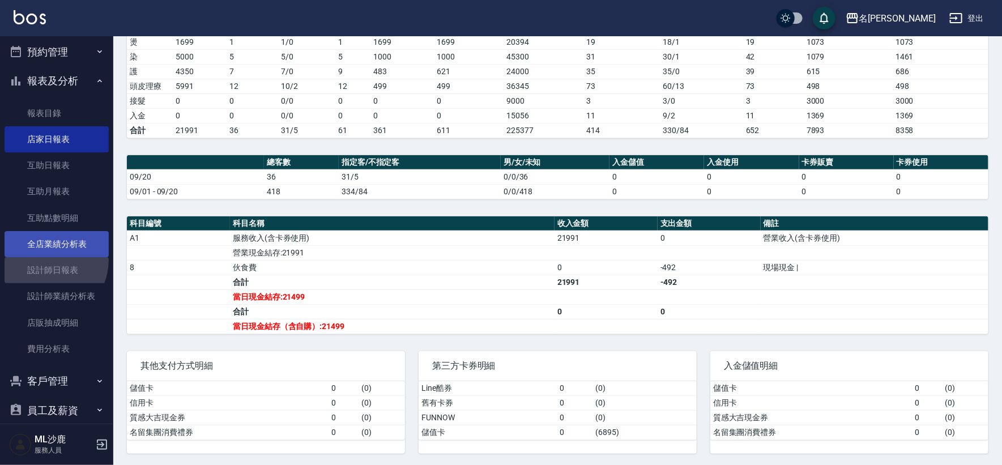
click at [42, 259] on link "設計師日報表" at bounding box center [57, 270] width 104 height 26
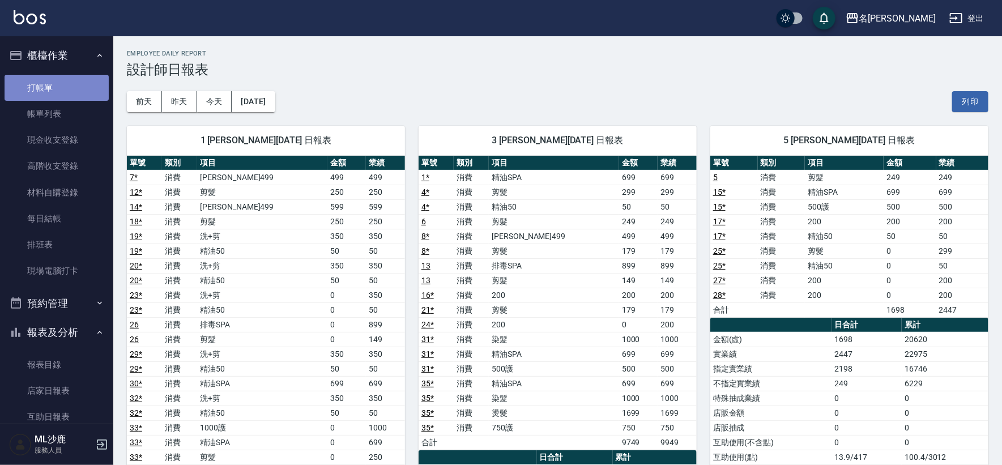
click at [59, 92] on link "打帳單" at bounding box center [57, 88] width 104 height 26
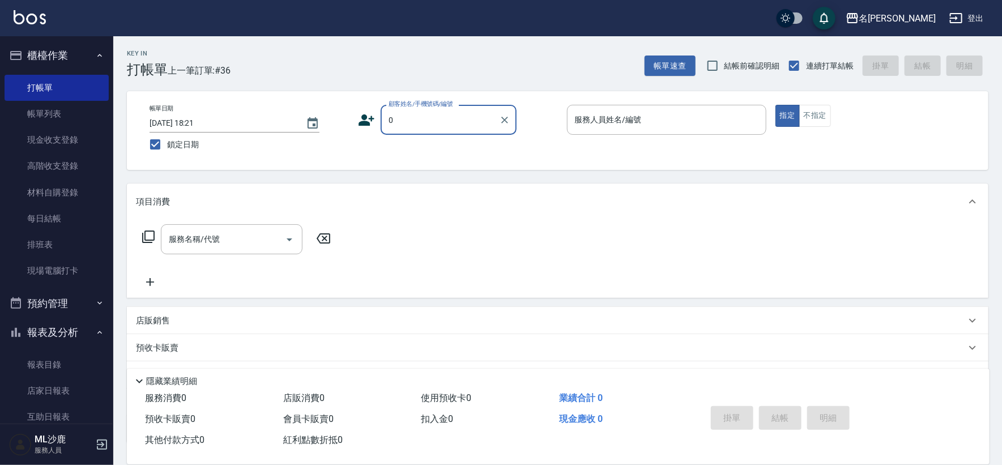
type input "無名字/0/"
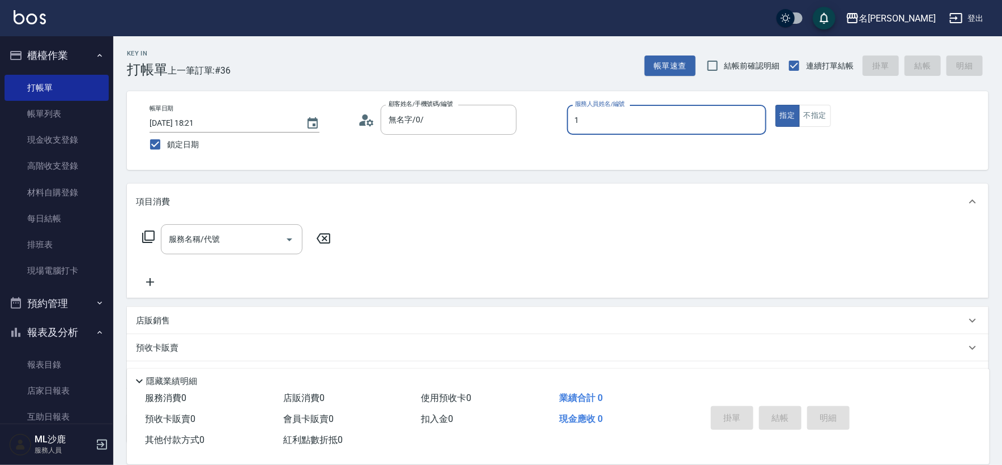
type input "[PERSON_NAME]1"
type button "true"
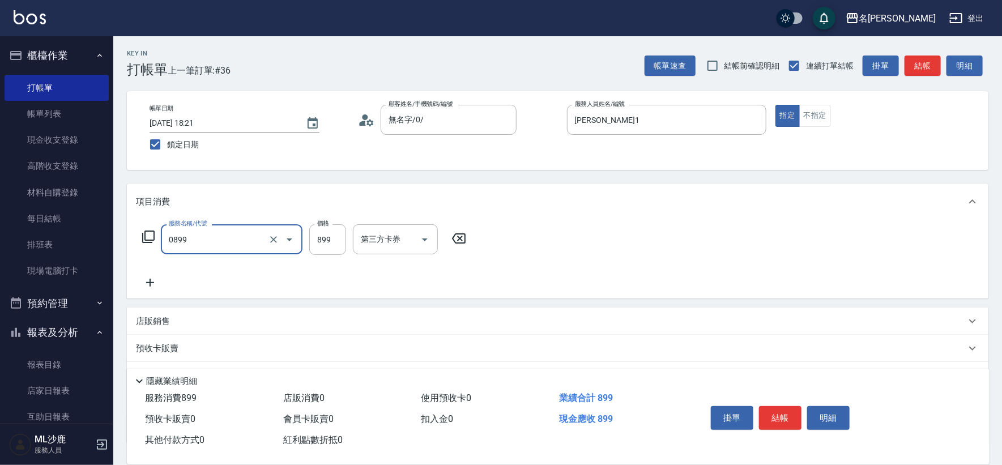
type input "排毒SPA(0899)"
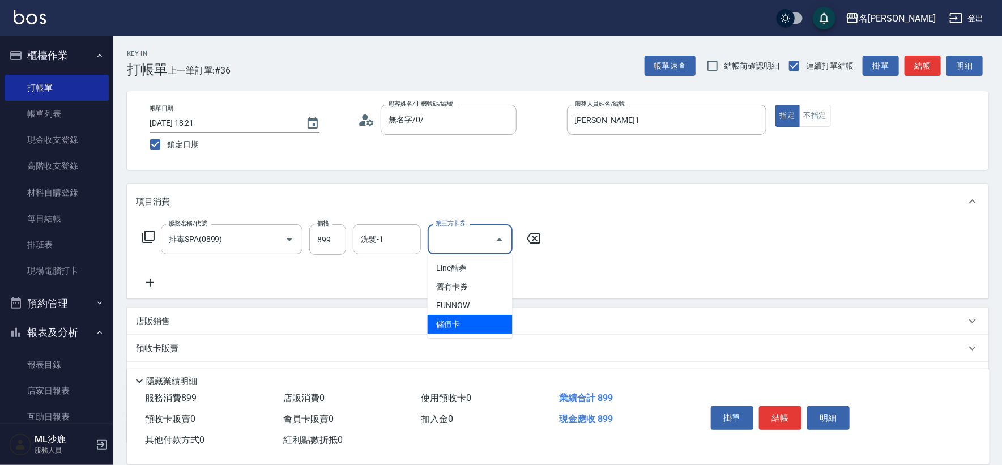
type input "儲值卡"
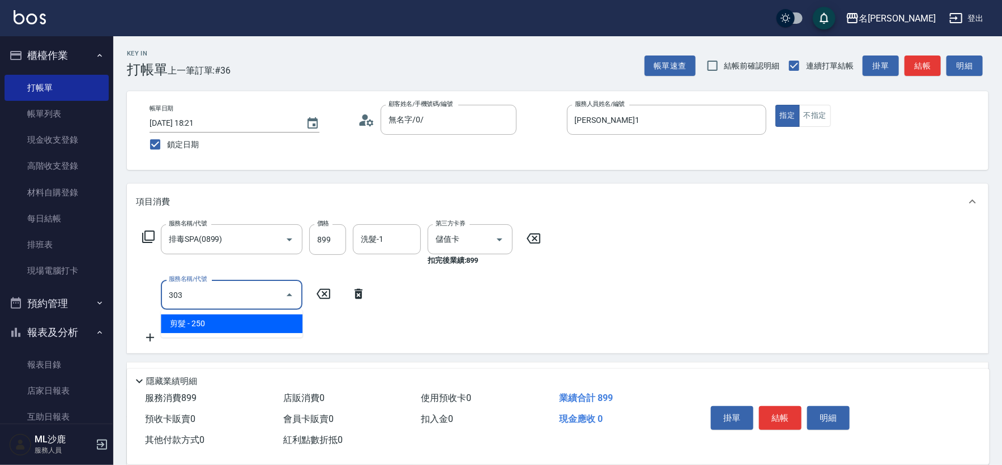
type input "剪髮(303)"
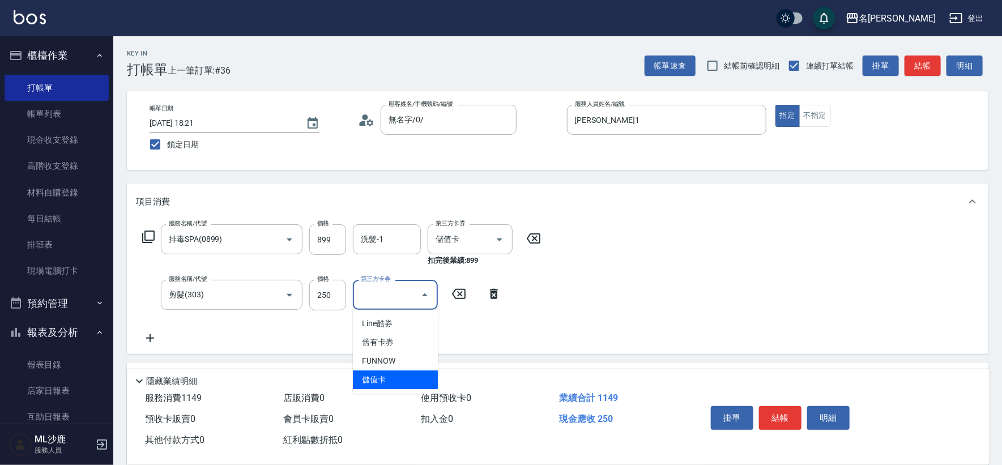
type input "儲值卡"
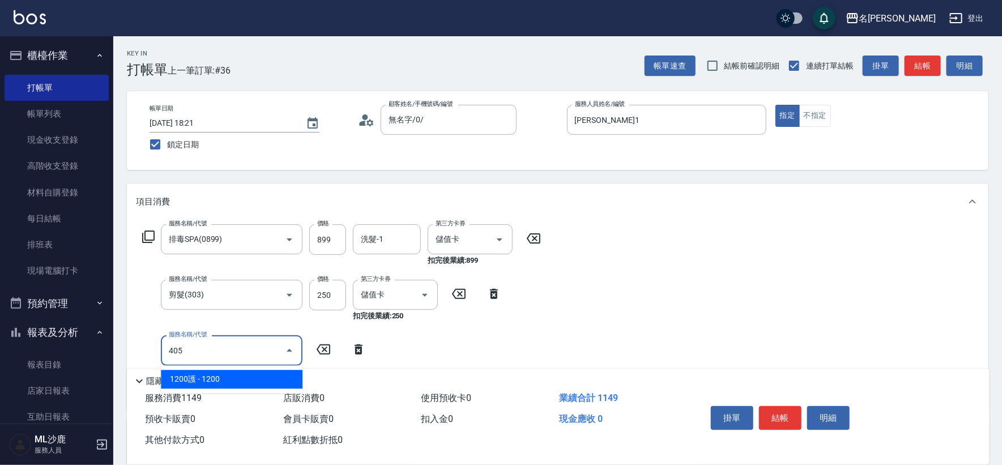
type input "1200護(405)"
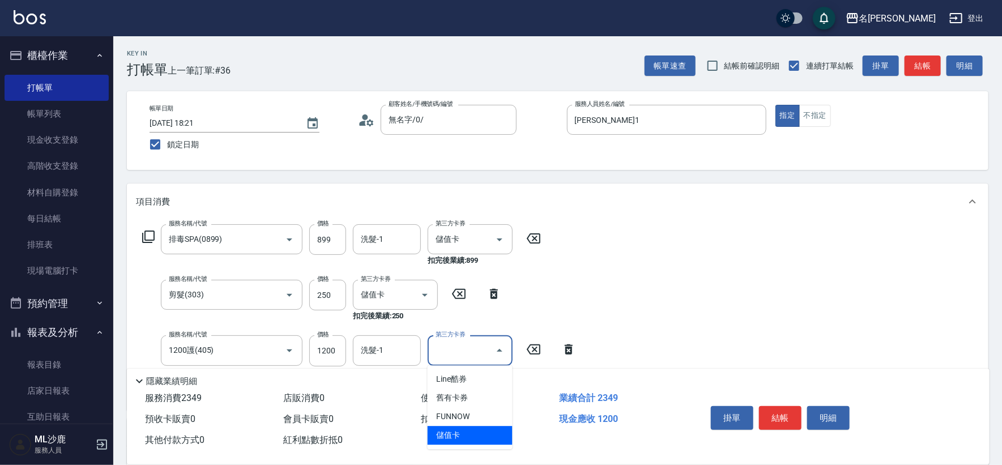
type input "儲值卡"
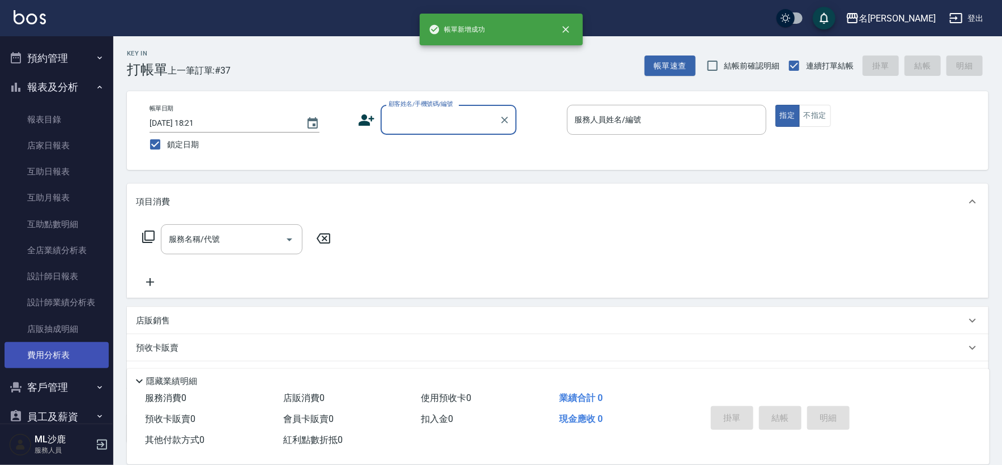
scroll to position [251, 0]
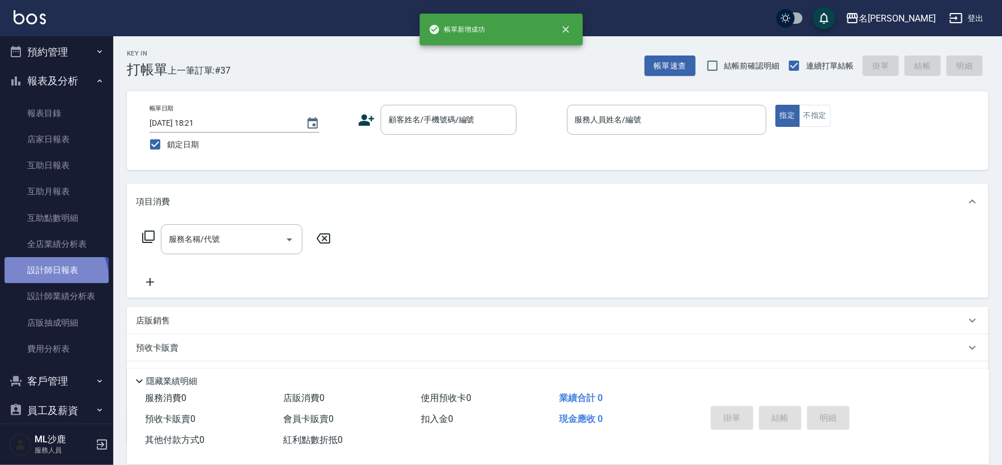
click at [48, 279] on link "設計師日報表" at bounding box center [57, 270] width 104 height 26
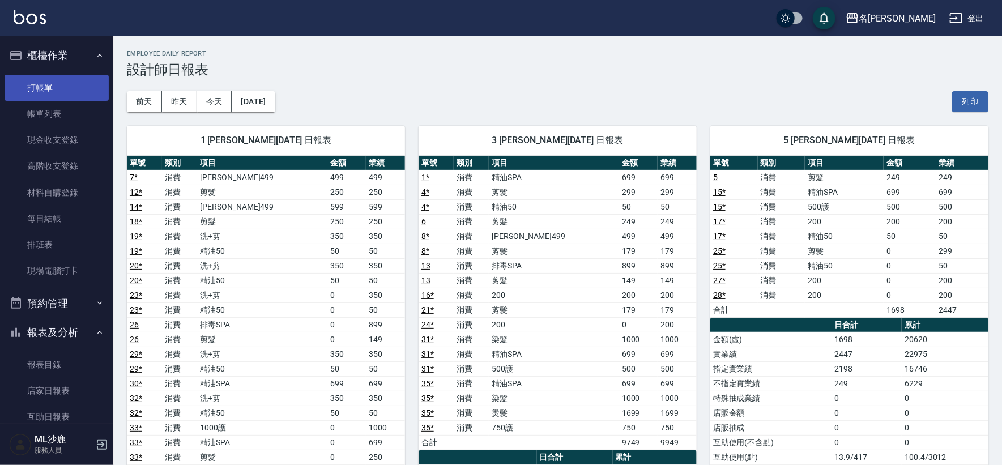
click at [27, 90] on link "打帳單" at bounding box center [57, 88] width 104 height 26
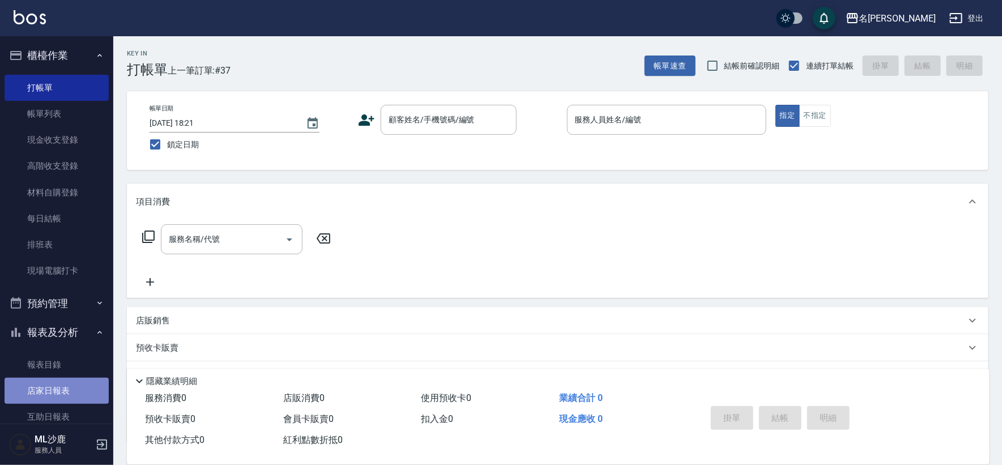
click at [75, 395] on link "店家日報表" at bounding box center [57, 391] width 104 height 26
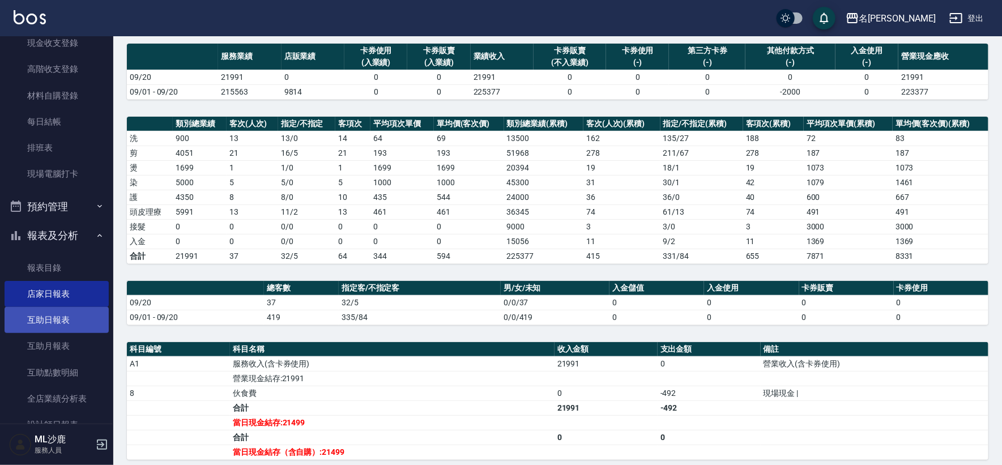
scroll to position [251, 0]
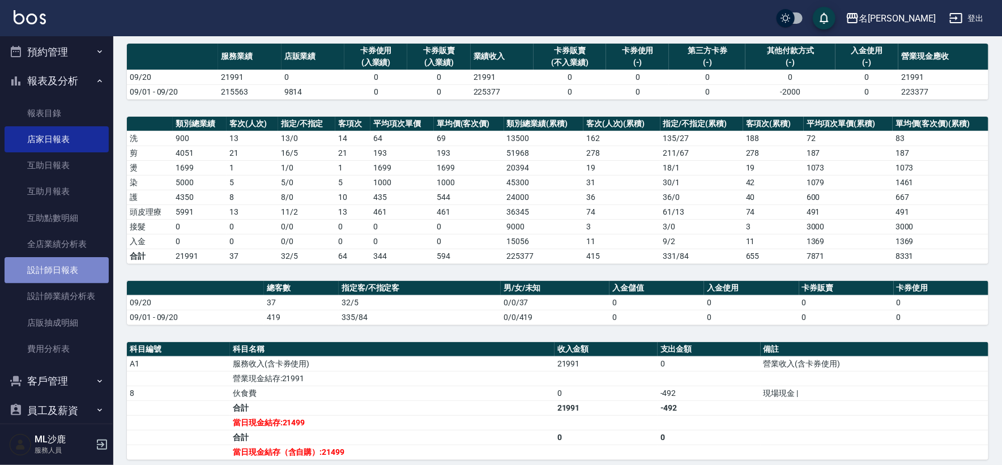
click at [66, 275] on link "設計師日報表" at bounding box center [57, 270] width 104 height 26
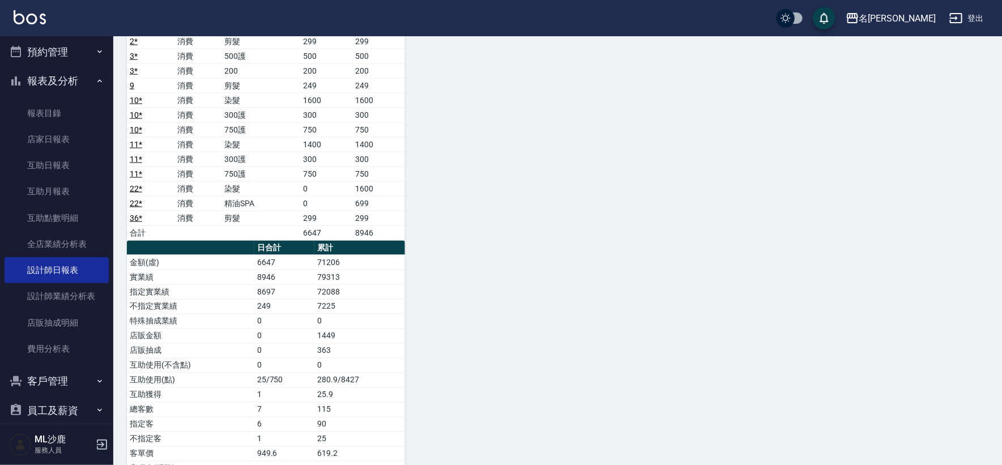
scroll to position [876, 0]
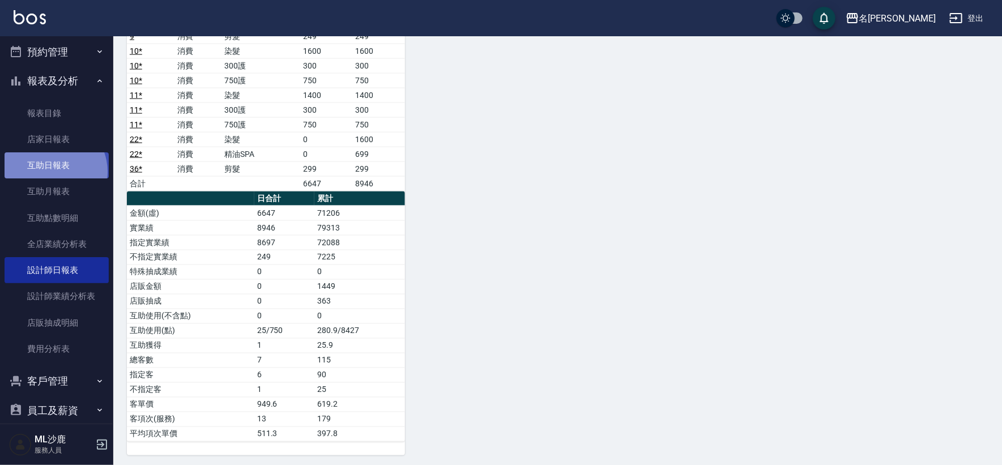
click at [50, 171] on link "互助日報表" at bounding box center [57, 165] width 104 height 26
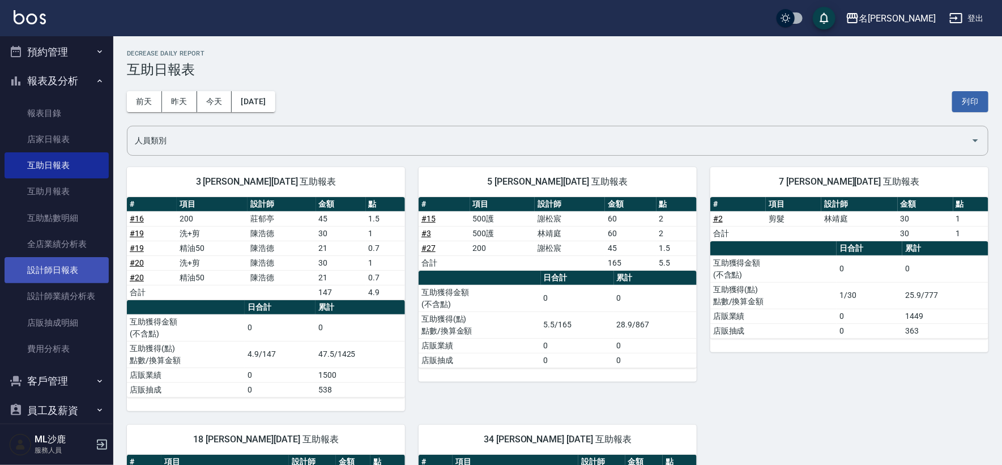
click at [60, 268] on link "設計師日報表" at bounding box center [57, 270] width 104 height 26
